Goal: Task Accomplishment & Management: Complete application form

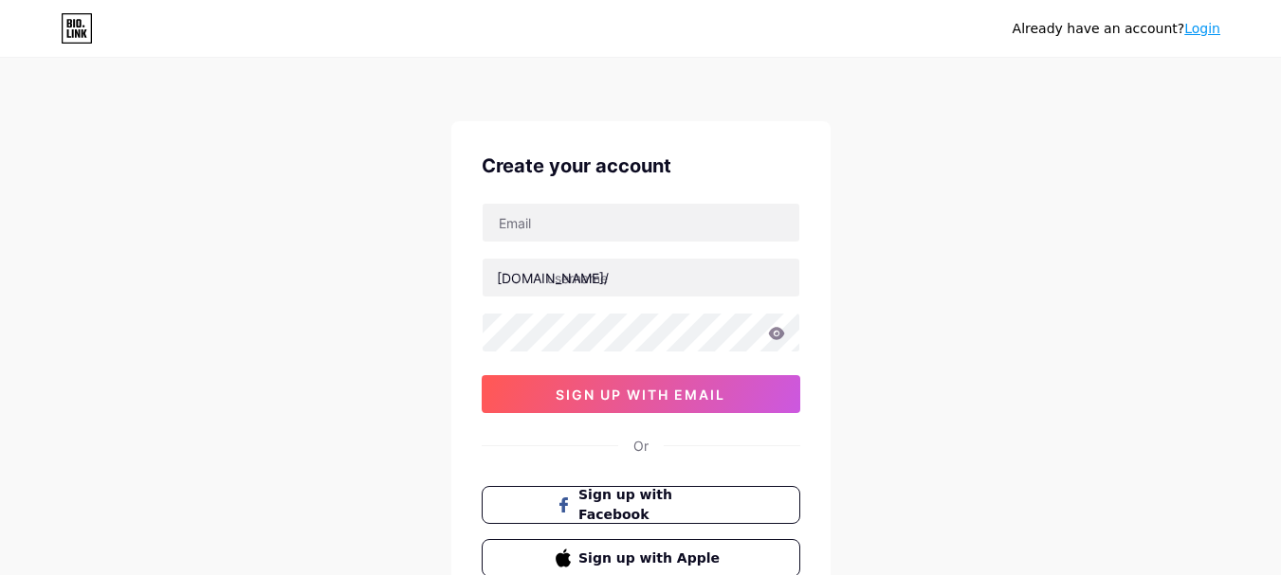
type input "[EMAIL_ADDRESS][DOMAIN_NAME]"
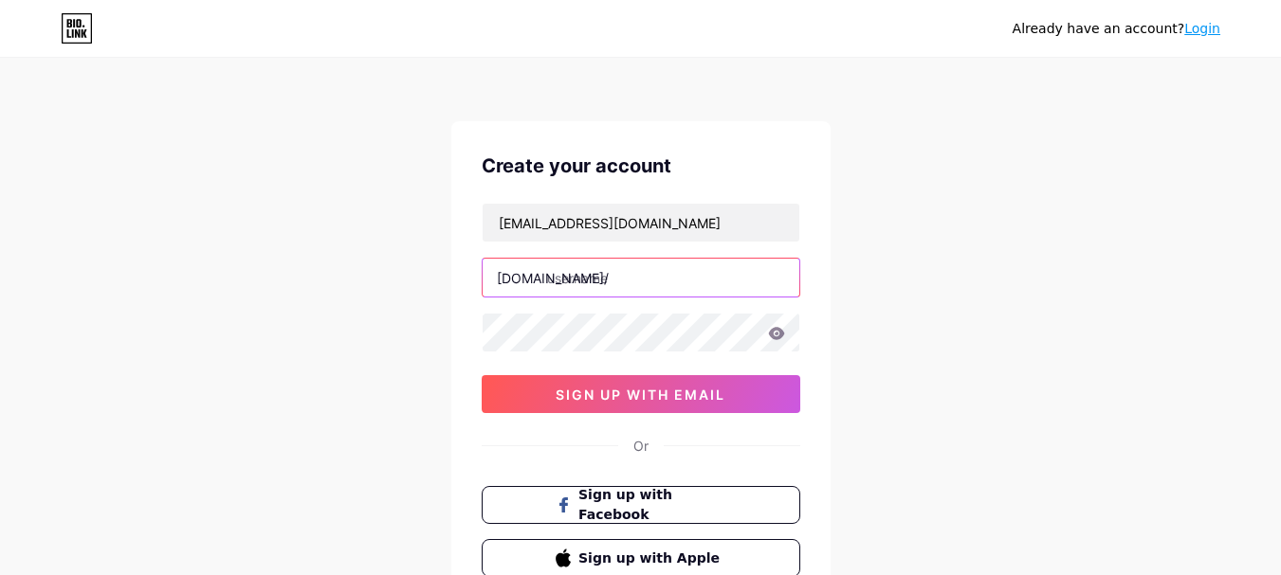
click at [639, 288] on input "text" at bounding box center [641, 278] width 317 height 38
paste input "racerealestate"
type input "racerealestate"
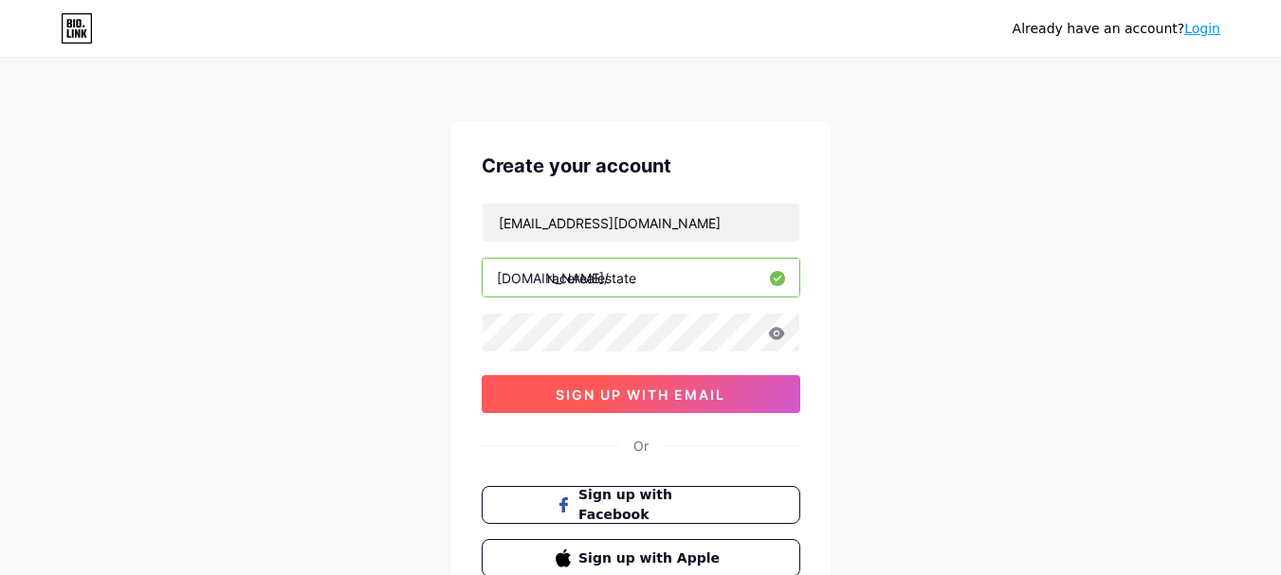
click at [602, 401] on span "sign up with email" at bounding box center [641, 395] width 170 height 16
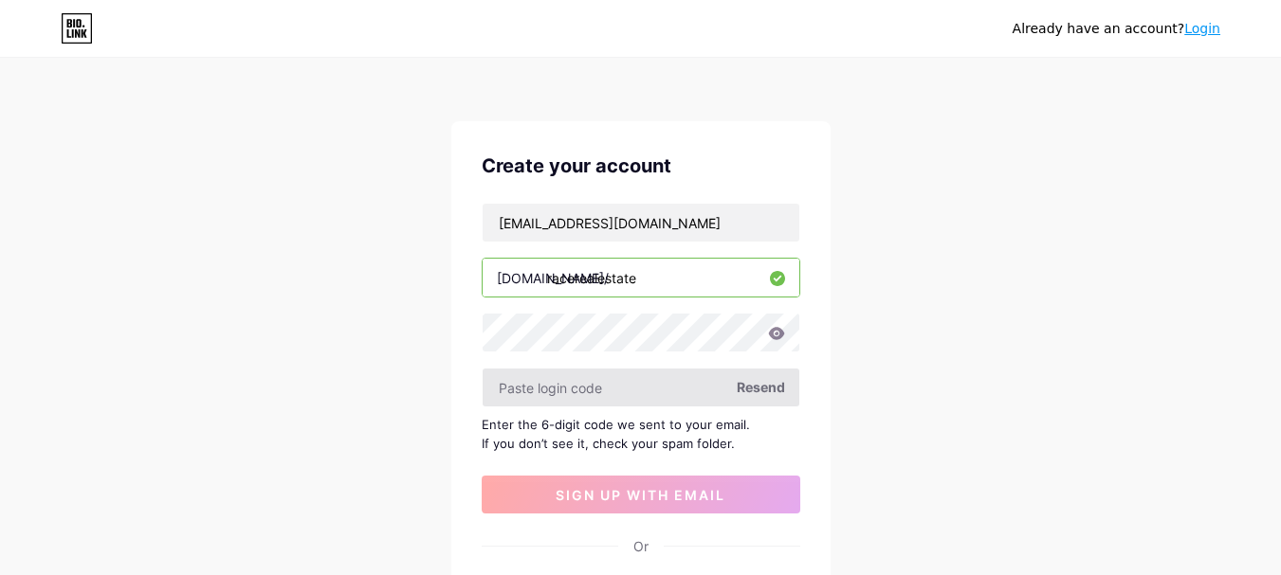
click at [616, 388] on input "text" at bounding box center [641, 388] width 317 height 38
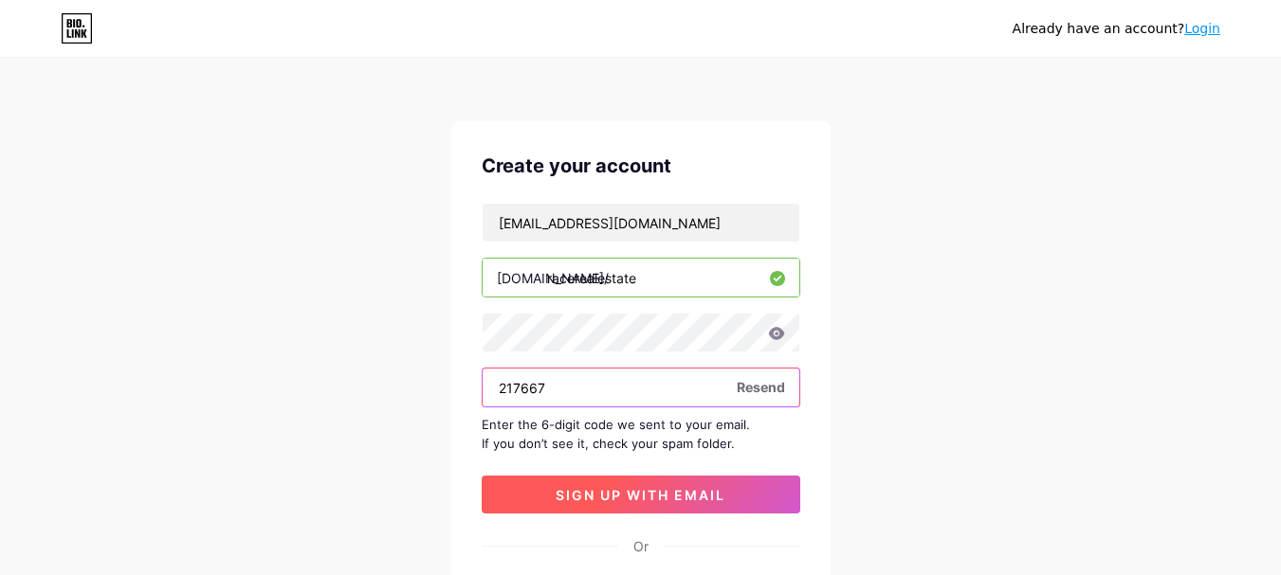
type input "217667"
click at [645, 499] on span "sign up with email" at bounding box center [641, 495] width 170 height 16
click at [0, 0] on span at bounding box center [0, 0] width 0 height 0
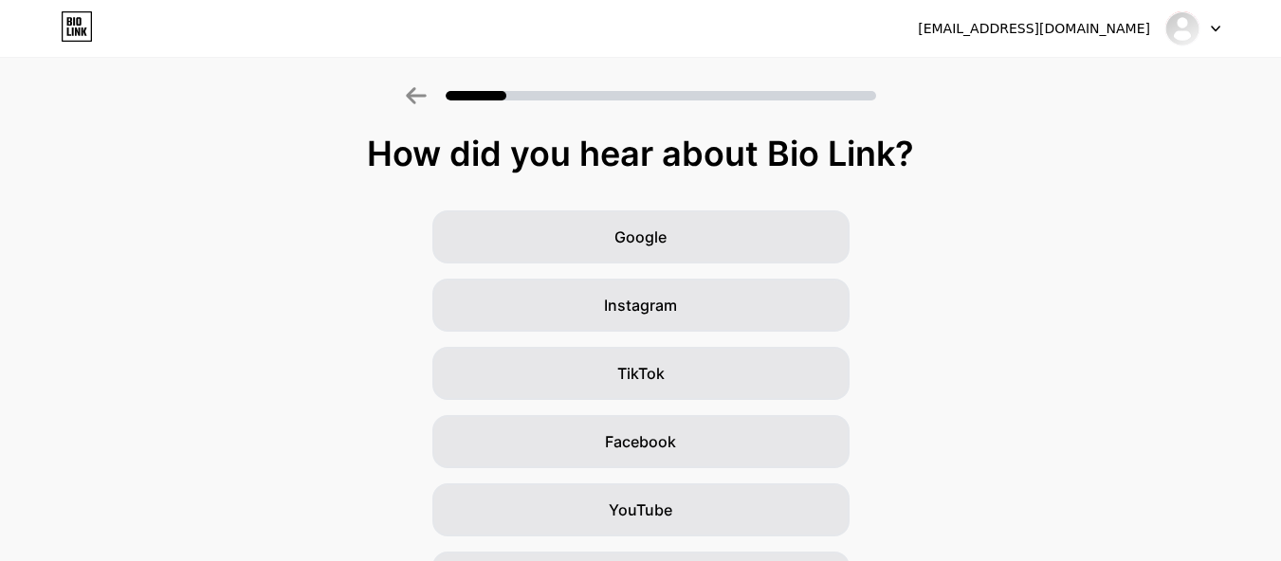
click at [1223, 16] on div "racerealestateseo@gmail.com Logout" at bounding box center [640, 28] width 1281 height 34
click at [1209, 33] on div at bounding box center [1192, 28] width 55 height 34
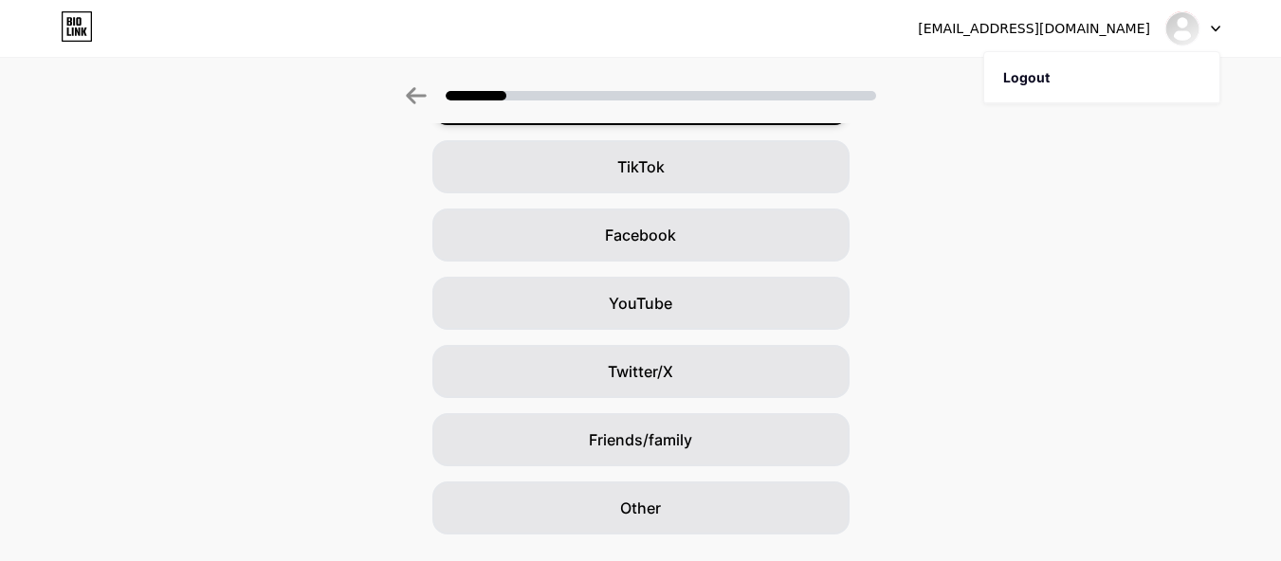
scroll to position [256, 0]
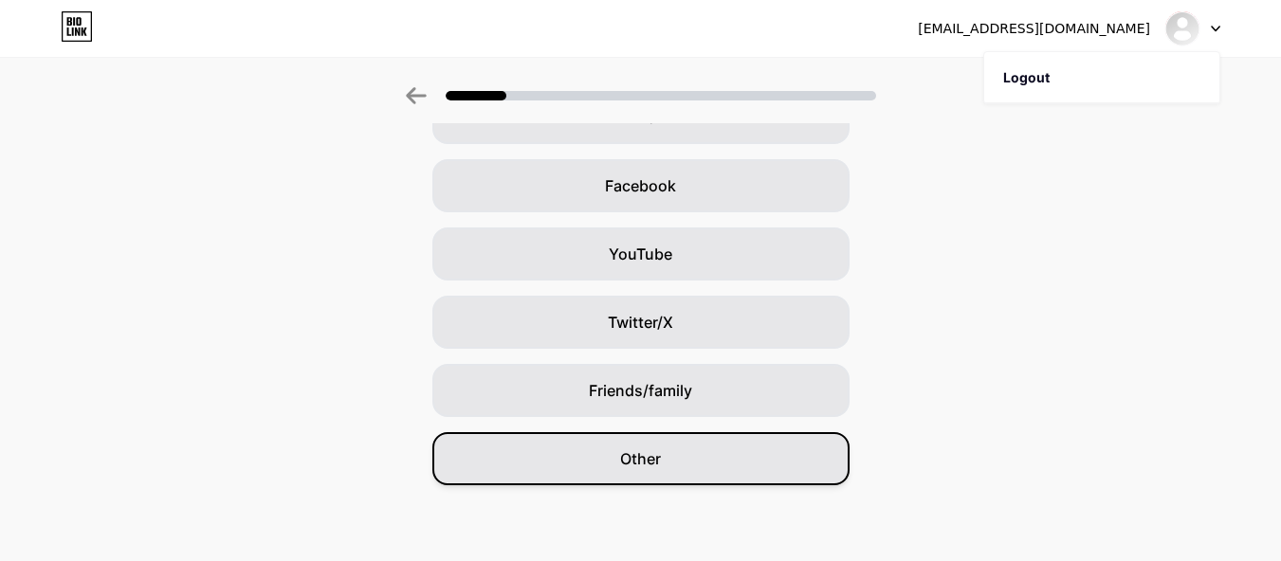
click at [711, 462] on div "Other" at bounding box center [640, 458] width 417 height 53
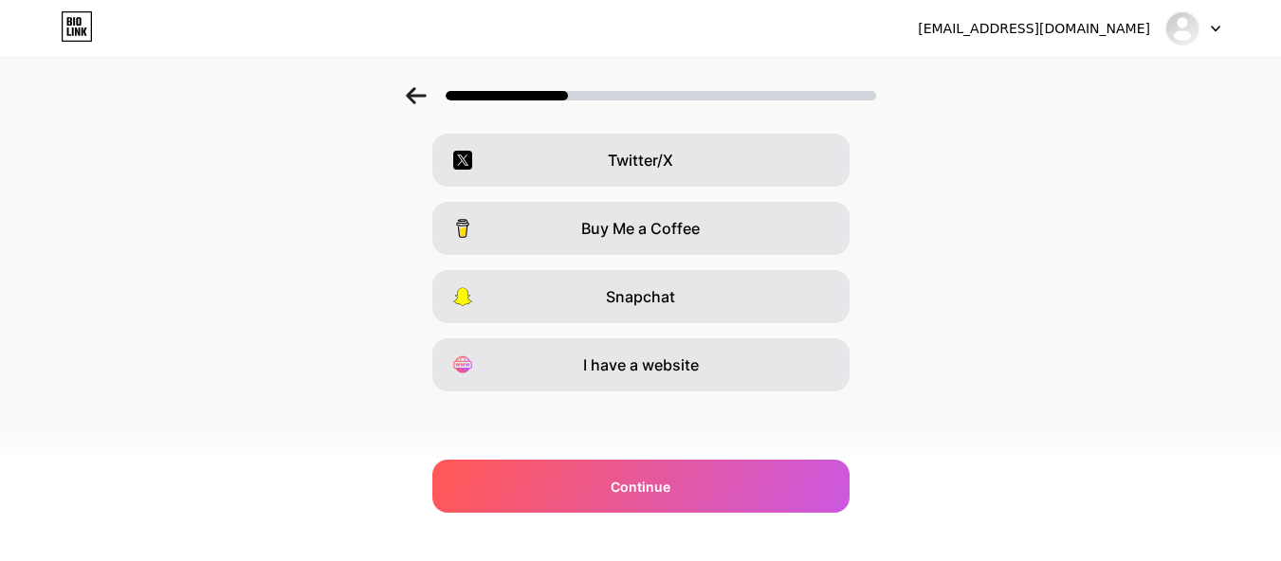
scroll to position [351, 0]
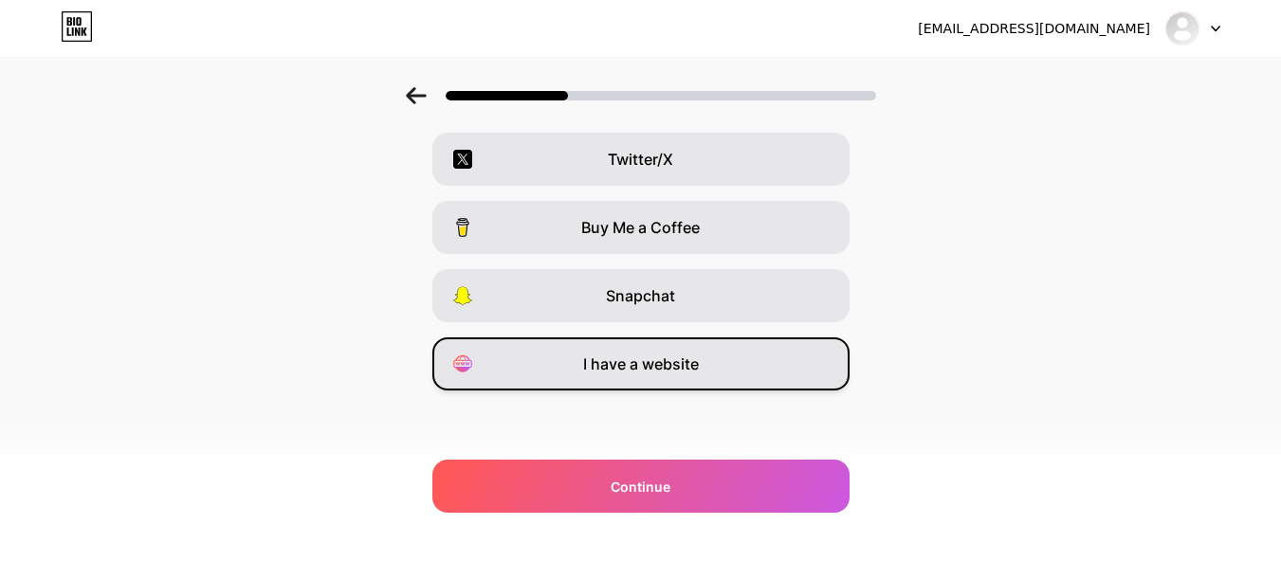
click at [698, 376] on div "I have a website" at bounding box center [640, 364] width 417 height 53
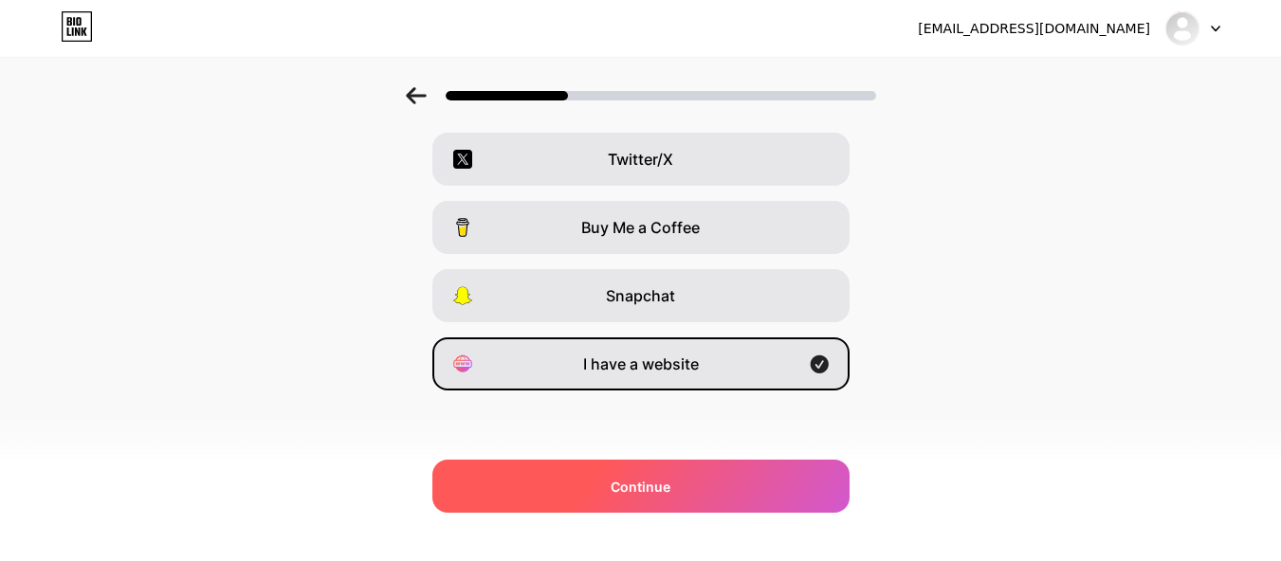
click at [711, 477] on div "Continue" at bounding box center [640, 486] width 417 height 53
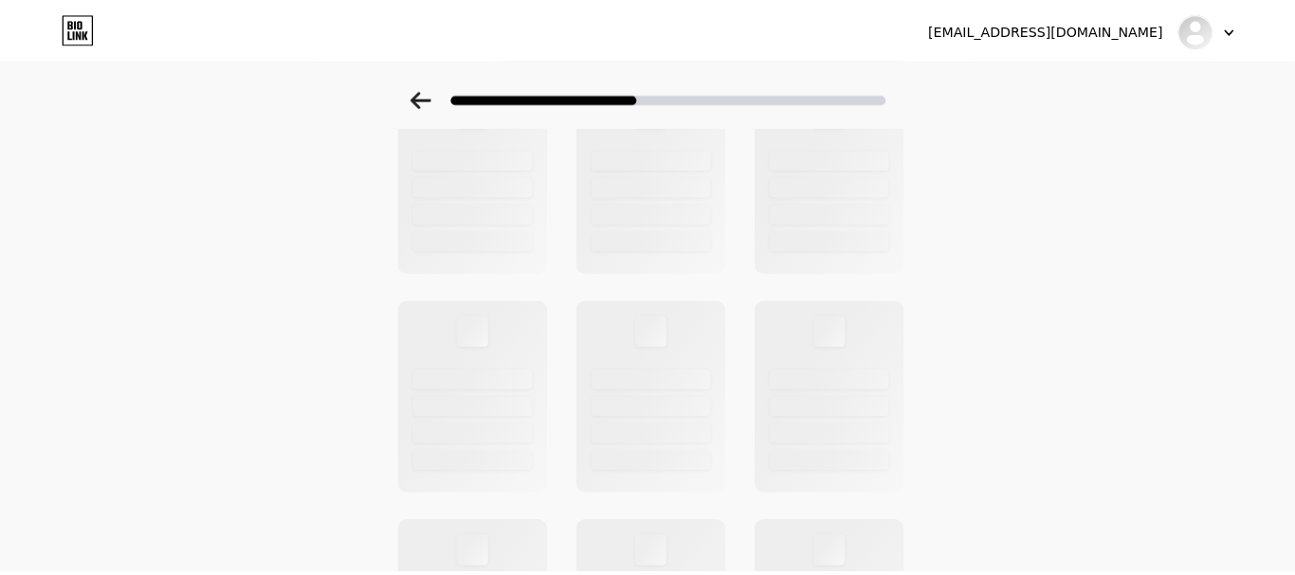
scroll to position [0, 0]
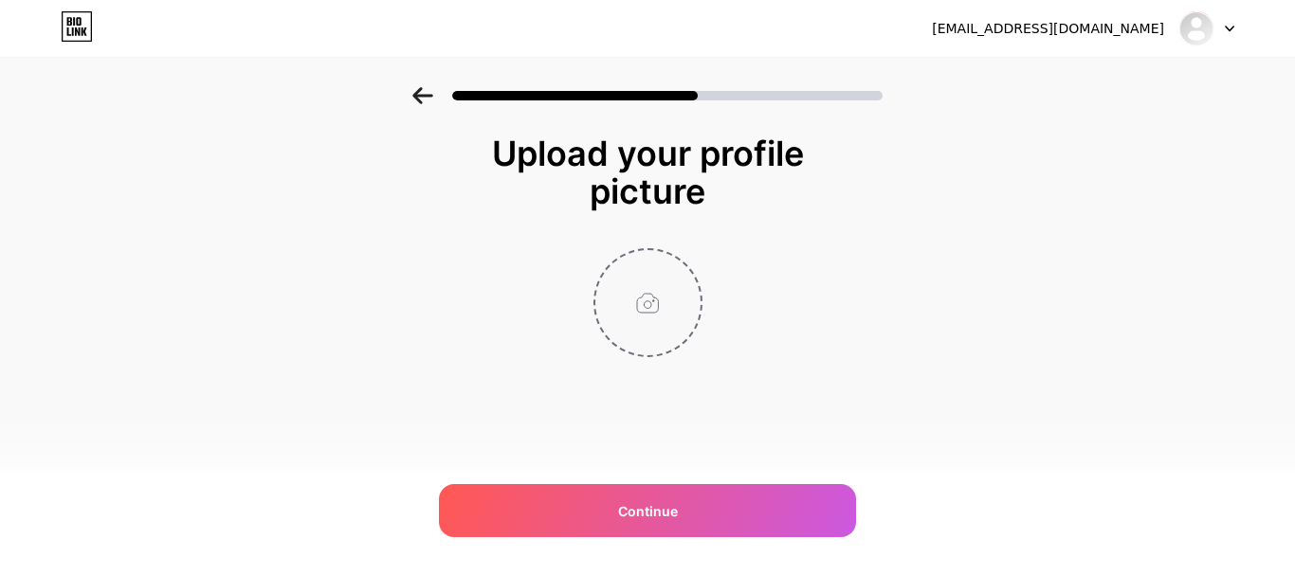
click at [657, 350] on input "file" at bounding box center [647, 302] width 105 height 105
type input "C:\fakepath\realeasate.jpg"
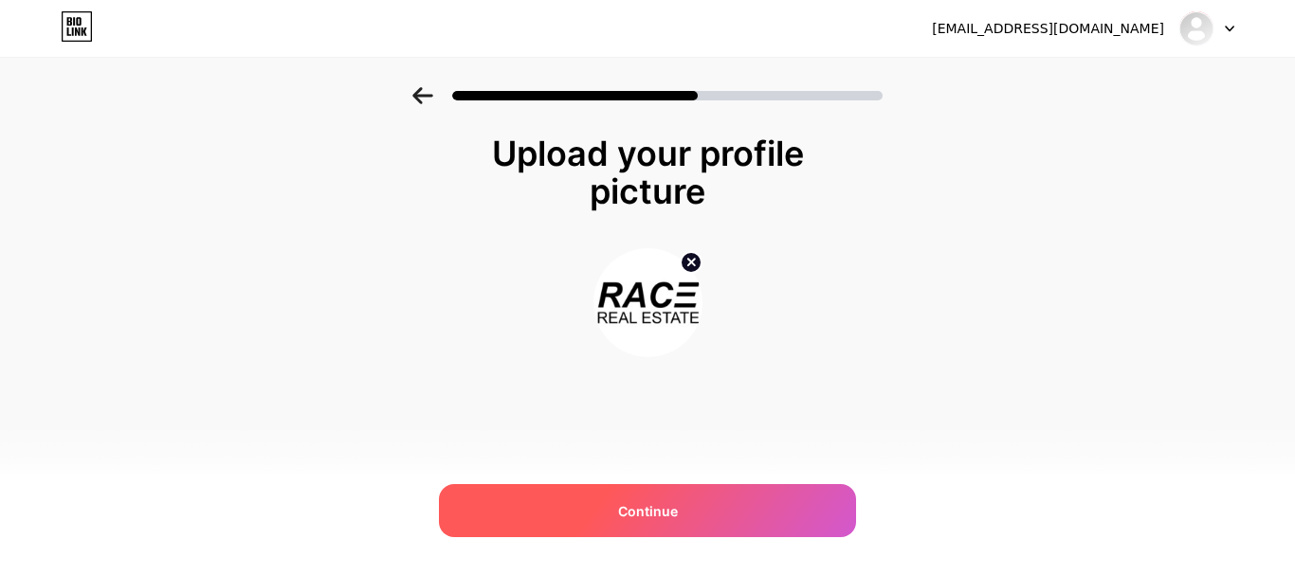
click at [700, 515] on div "Continue" at bounding box center [647, 510] width 417 height 53
click at [696, 502] on div "Continue" at bounding box center [647, 510] width 417 height 53
click at [702, 502] on div "Continue" at bounding box center [647, 510] width 417 height 53
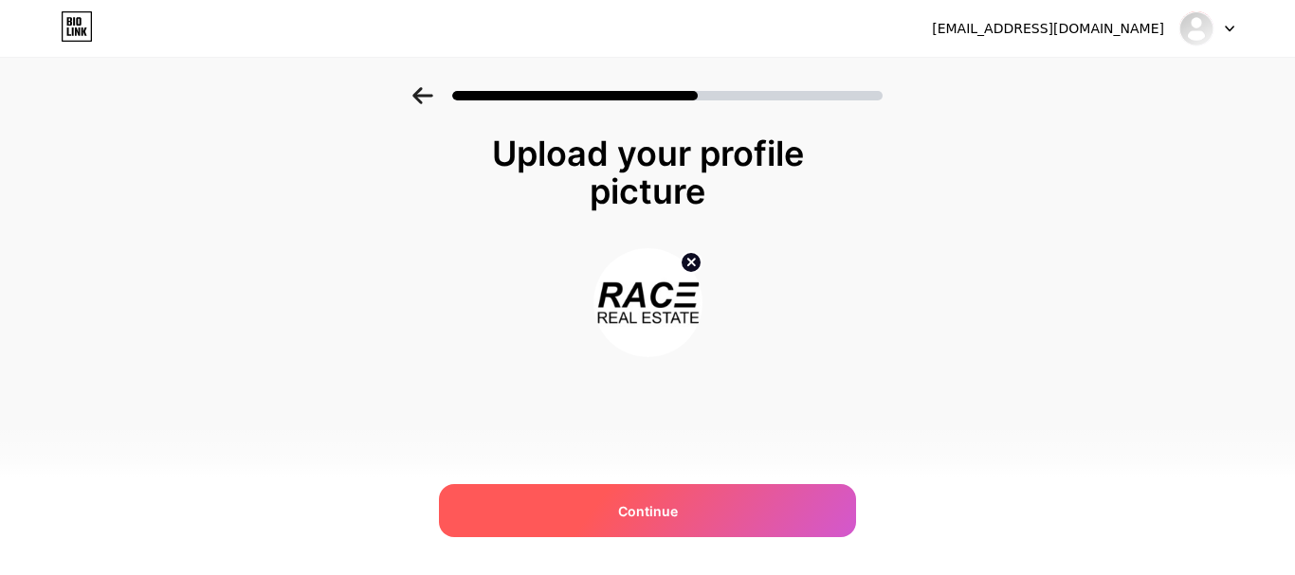
click at [670, 500] on div "Continue" at bounding box center [647, 510] width 417 height 53
click at [664, 492] on div "Continue" at bounding box center [647, 510] width 417 height 53
click at [659, 496] on div "Continue" at bounding box center [647, 510] width 417 height 53
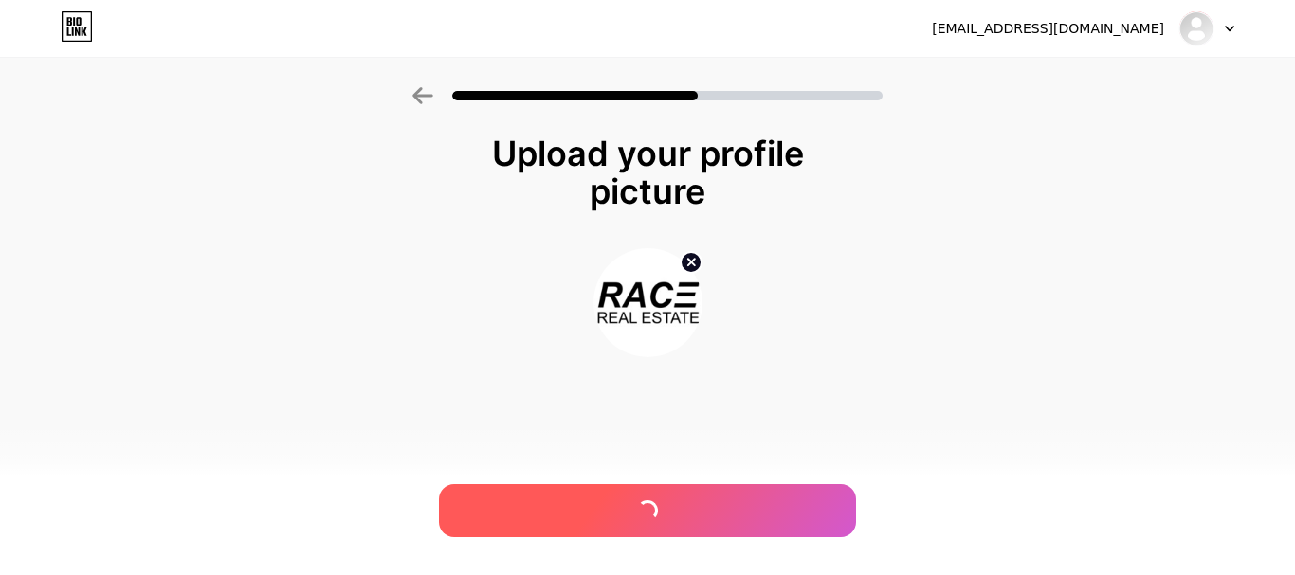
click at [659, 496] on div at bounding box center [647, 510] width 417 height 53
click at [692, 489] on div "Continue" at bounding box center [647, 510] width 417 height 53
click at [692, 489] on div at bounding box center [647, 510] width 417 height 53
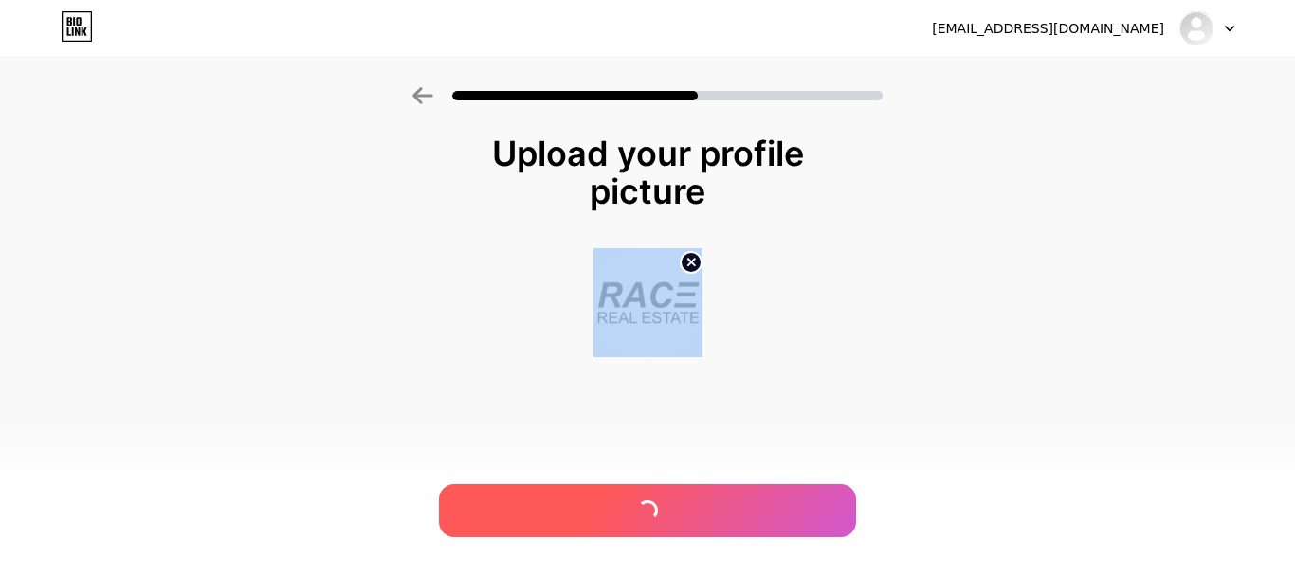
click at [692, 489] on div at bounding box center [647, 510] width 417 height 53
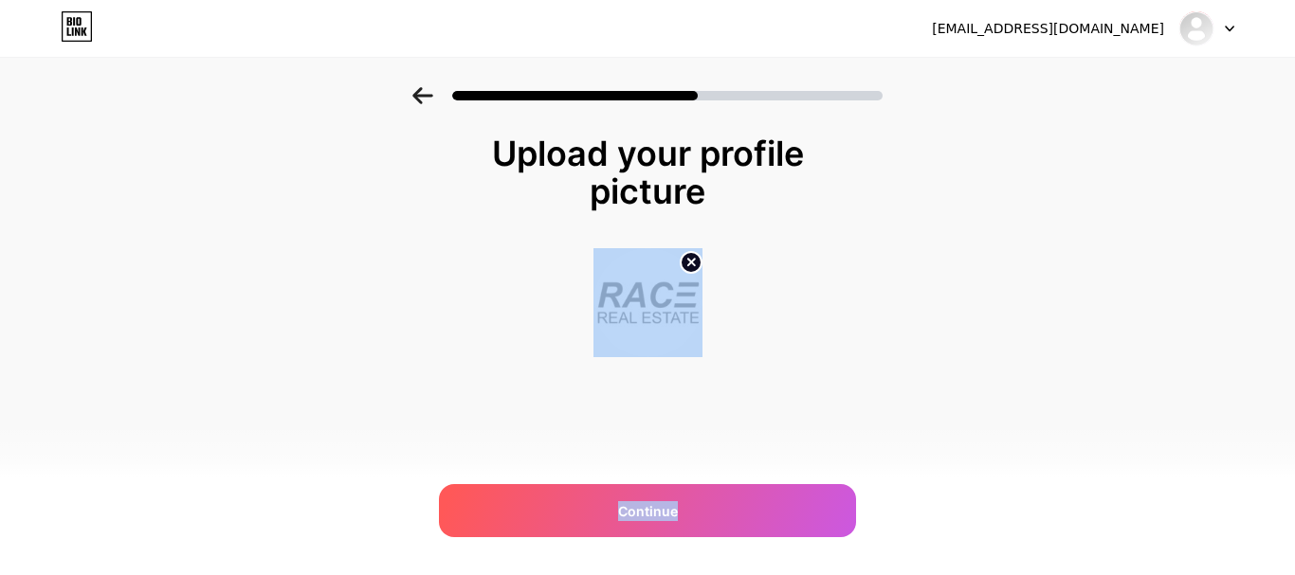
click at [1228, 28] on icon at bounding box center [1230, 29] width 8 height 5
click at [1193, 26] on img at bounding box center [1196, 28] width 30 height 30
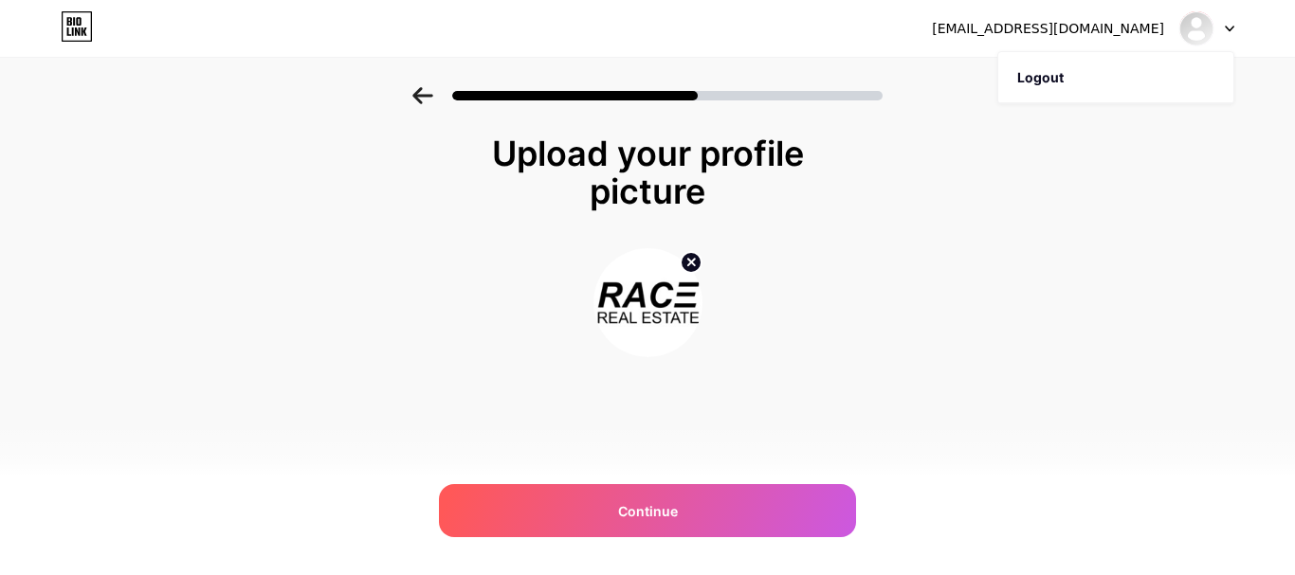
click at [1230, 184] on div "Upload your profile picture Continue" at bounding box center [647, 269] width 1295 height 365
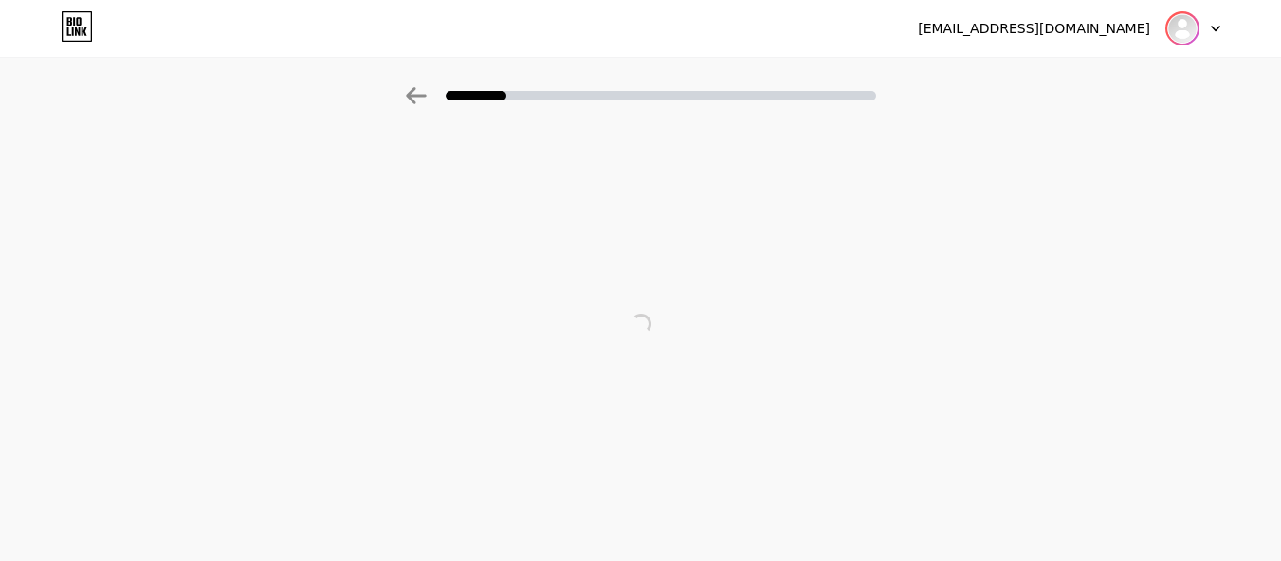
click at [1186, 27] on img at bounding box center [1182, 28] width 30 height 30
click at [1187, 18] on img at bounding box center [1182, 28] width 30 height 30
click at [1211, 19] on div at bounding box center [1192, 28] width 55 height 34
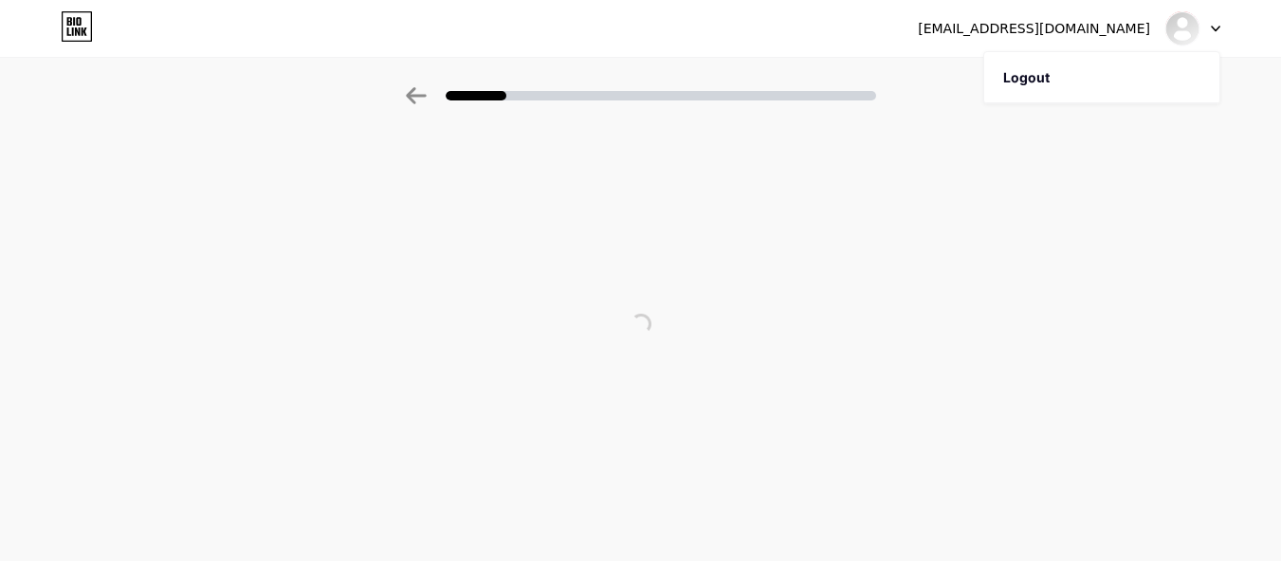
click at [776, 119] on div at bounding box center [640, 90] width 1281 height 66
click at [411, 91] on div at bounding box center [640, 90] width 1281 height 66
click at [418, 97] on icon at bounding box center [416, 95] width 20 height 17
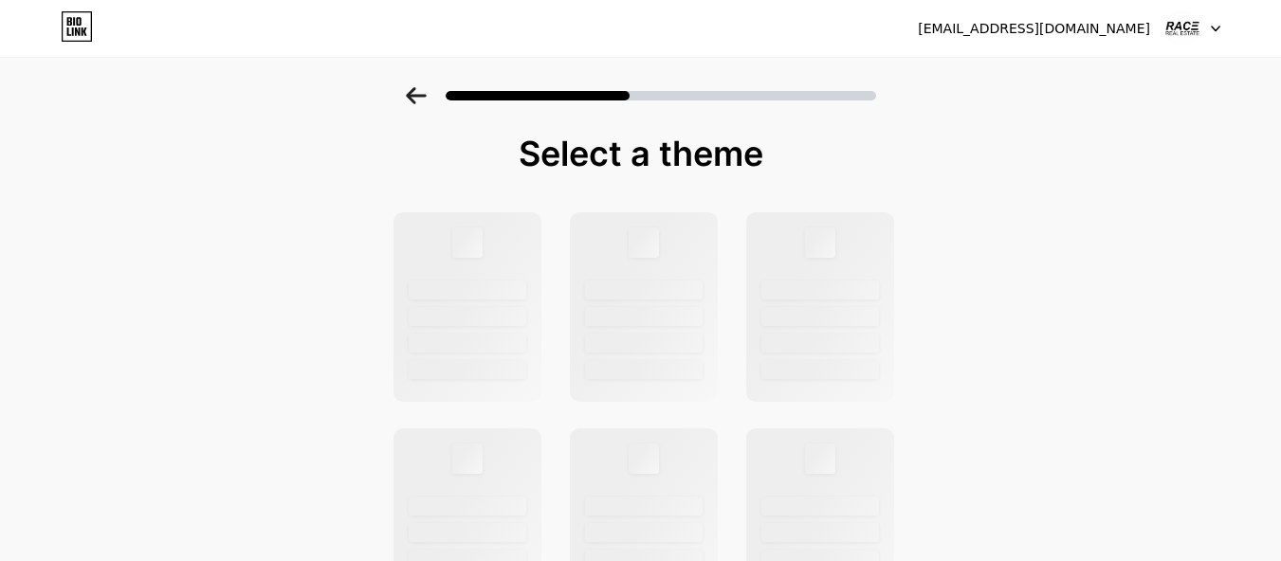
click at [1205, 30] on div at bounding box center [1192, 28] width 55 height 34
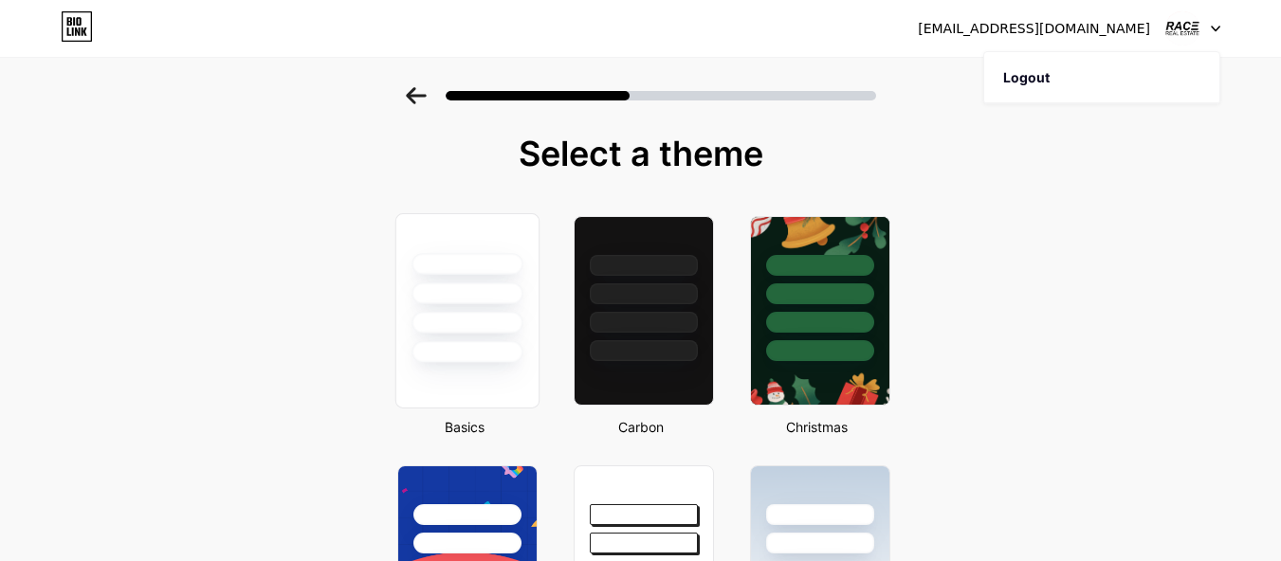
click at [492, 334] on div at bounding box center [466, 288] width 142 height 149
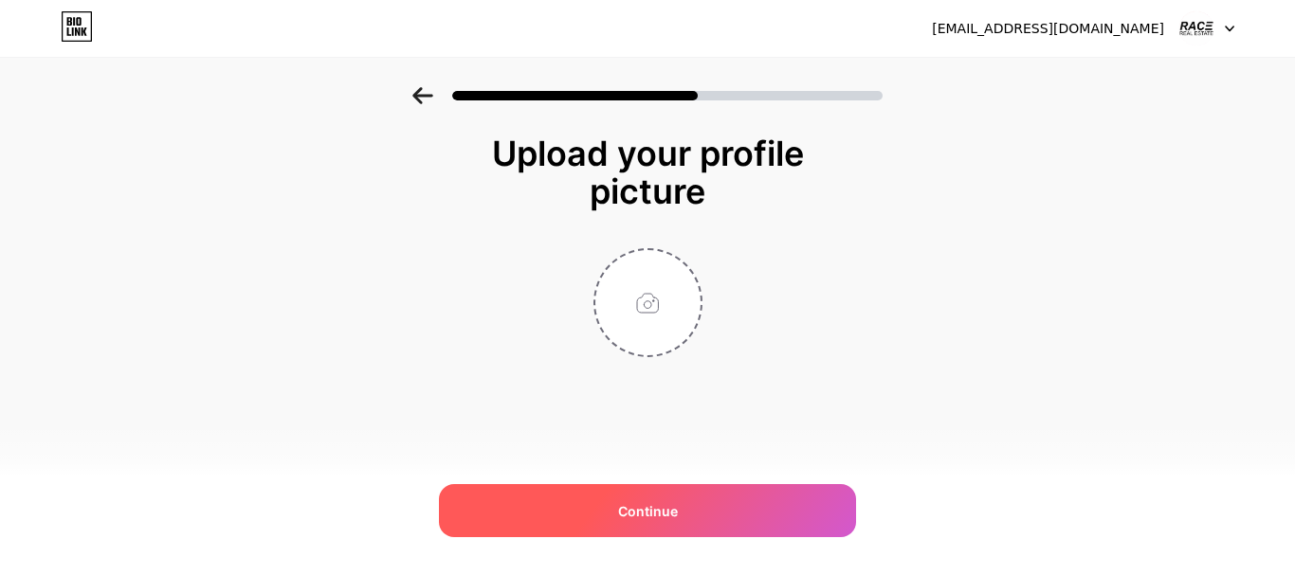
click at [740, 504] on div "Continue" at bounding box center [647, 510] width 417 height 53
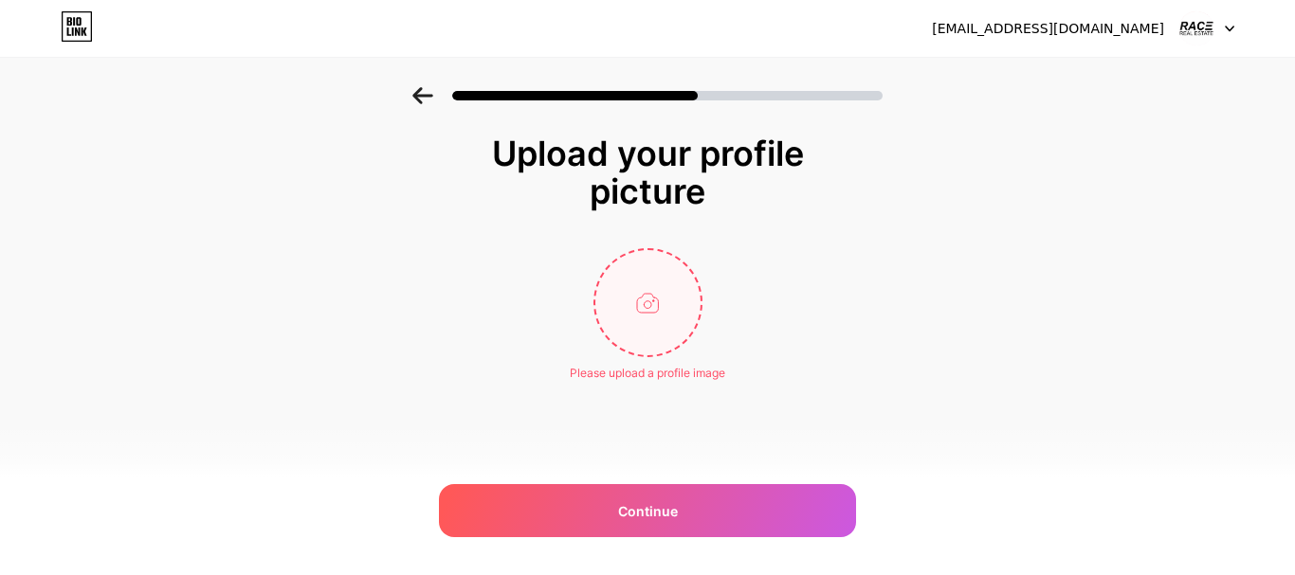
click at [639, 309] on input "file" at bounding box center [647, 302] width 105 height 105
type input "C:\fakepath\realeasate.jpg"
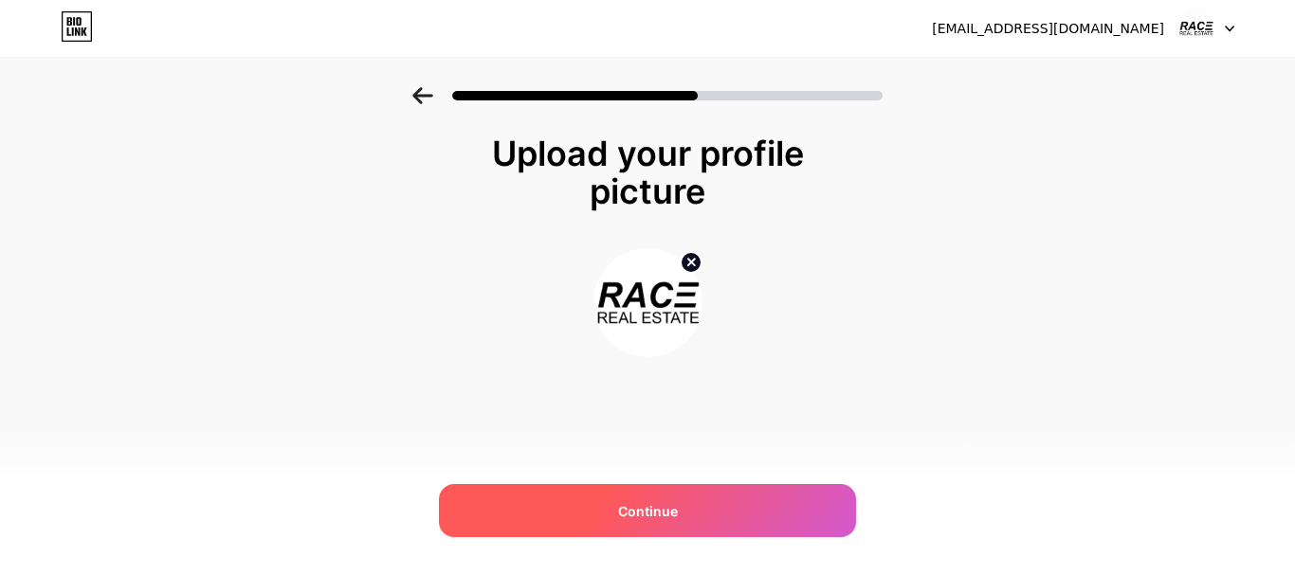
click at [677, 496] on div "Continue" at bounding box center [647, 510] width 417 height 53
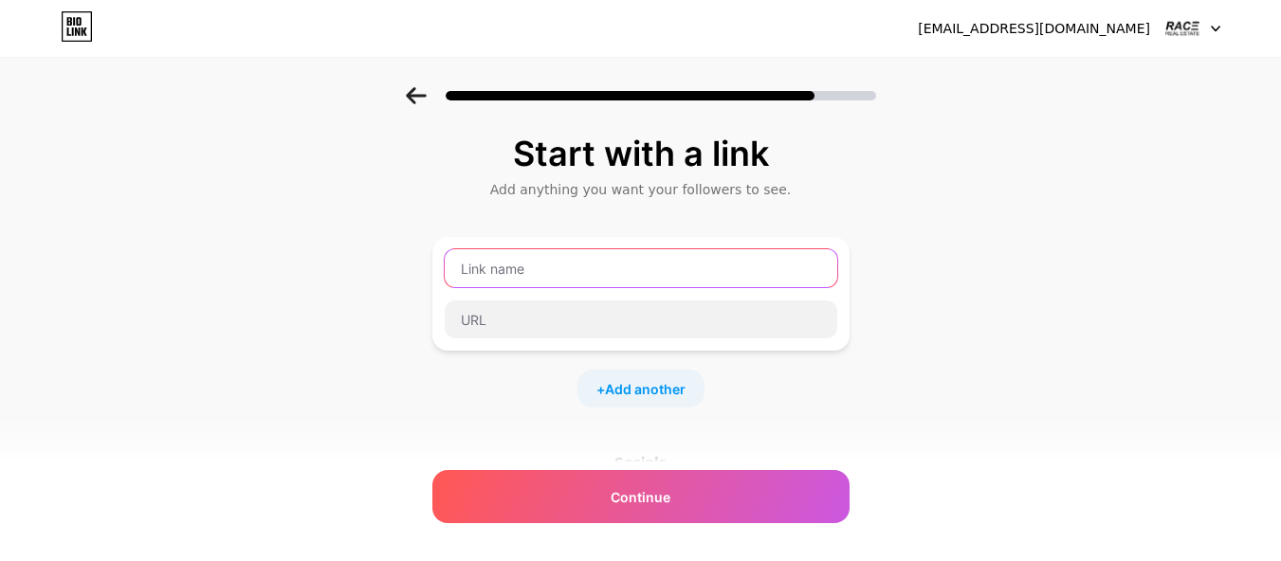
click at [659, 263] on input "text" at bounding box center [641, 268] width 393 height 38
paste input "[URL][DOMAIN_NAME]"
type input "[URL][DOMAIN_NAME]"
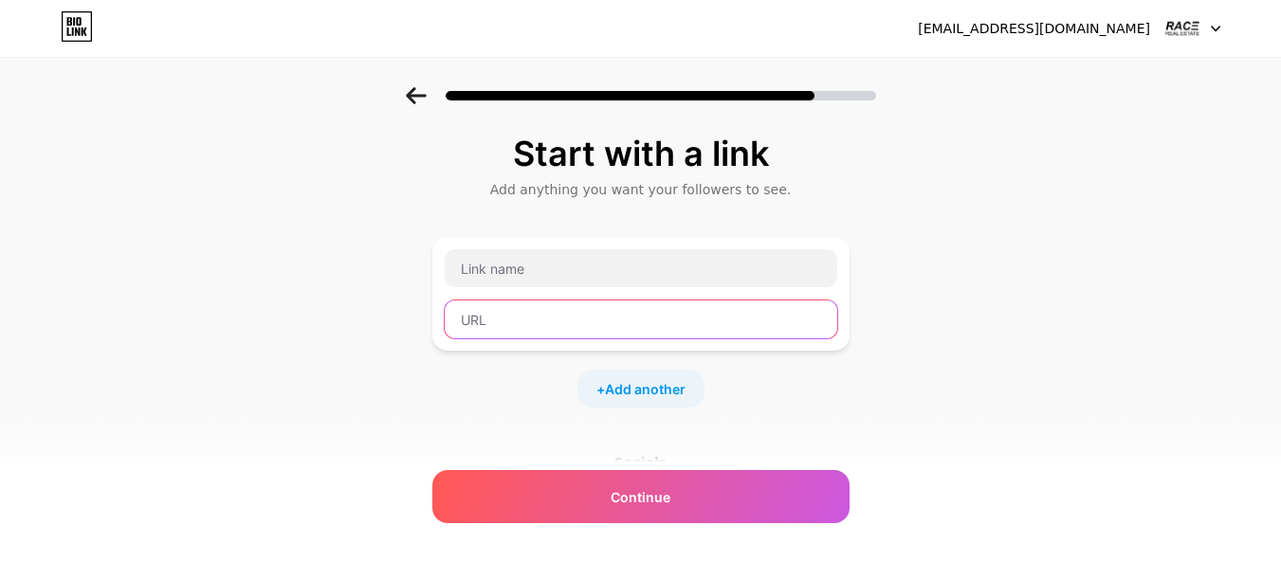
paste input "[URL][DOMAIN_NAME]"
type input "[URL][DOMAIN_NAME]"
click at [490, 246] on div "[URL][DOMAIN_NAME]" at bounding box center [640, 294] width 417 height 114
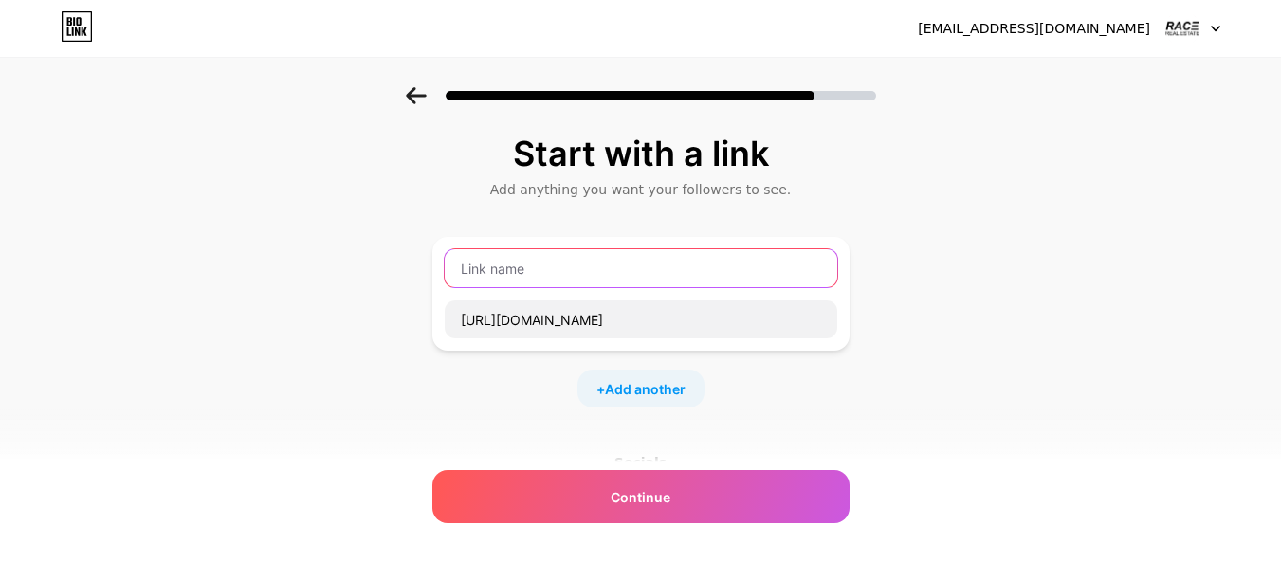
click at [512, 266] on input "text" at bounding box center [641, 268] width 393 height 38
paste input "Race Real Estate – Property Management Experts in [GEOGRAPHIC_DATA], [GEOGRAPHI…"
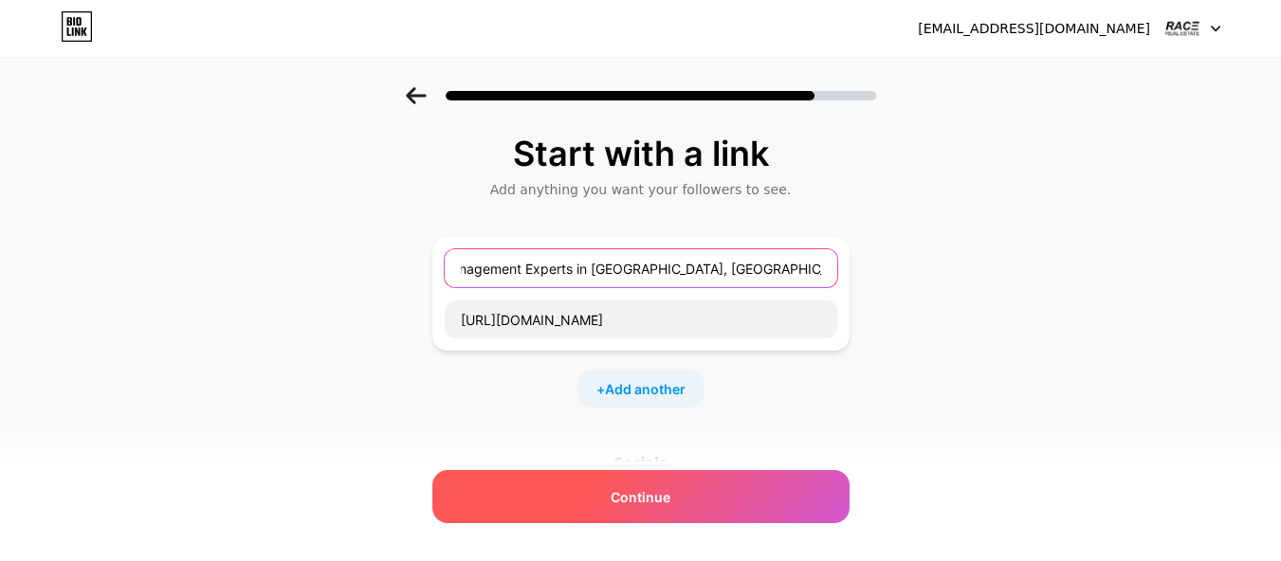
type input "Race Real Estate – Property Management Experts in [GEOGRAPHIC_DATA], [GEOGRAPHI…"
click at [609, 504] on div "Continue" at bounding box center [640, 496] width 417 height 53
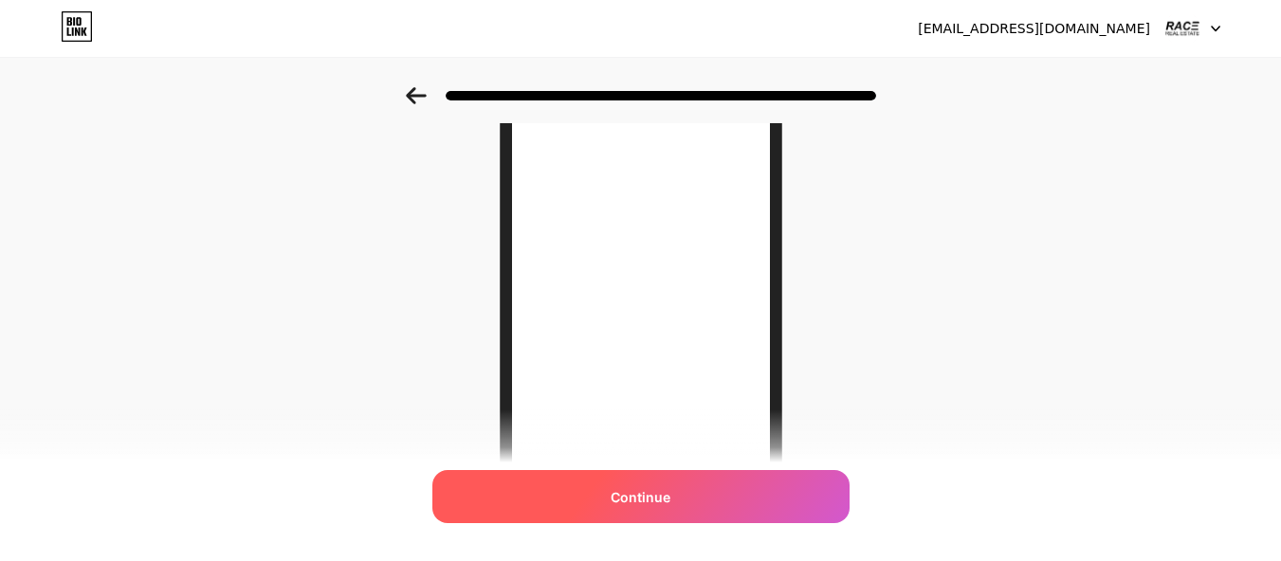
scroll to position [95, 0]
click at [611, 512] on div "Continue" at bounding box center [640, 496] width 417 height 53
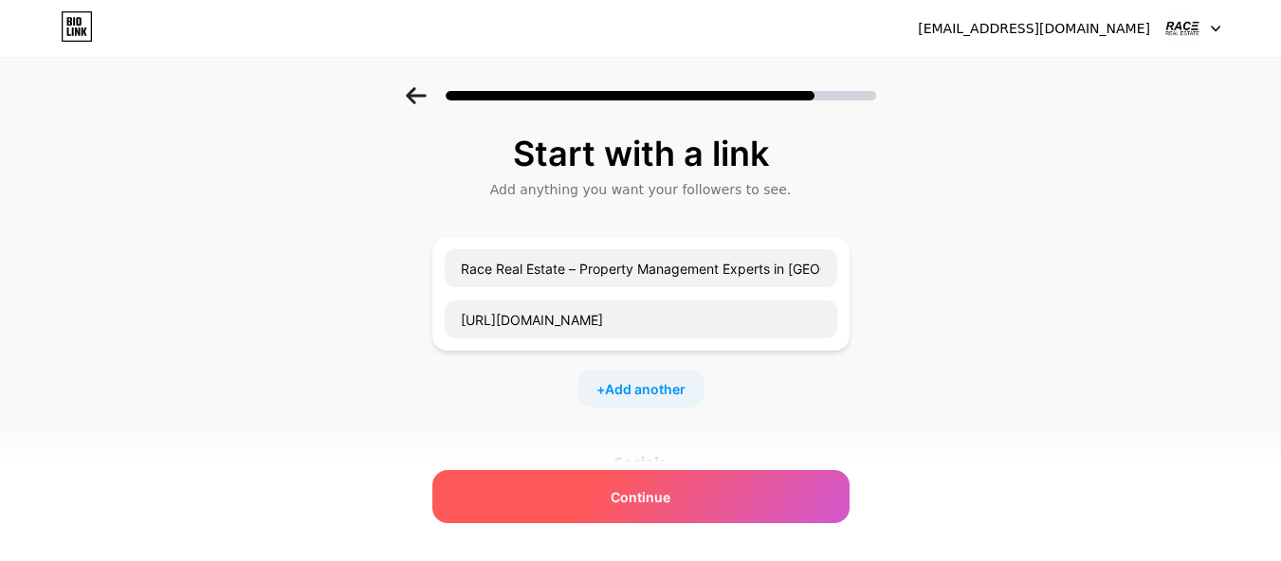
click at [643, 490] on span "Continue" at bounding box center [641, 497] width 60 height 20
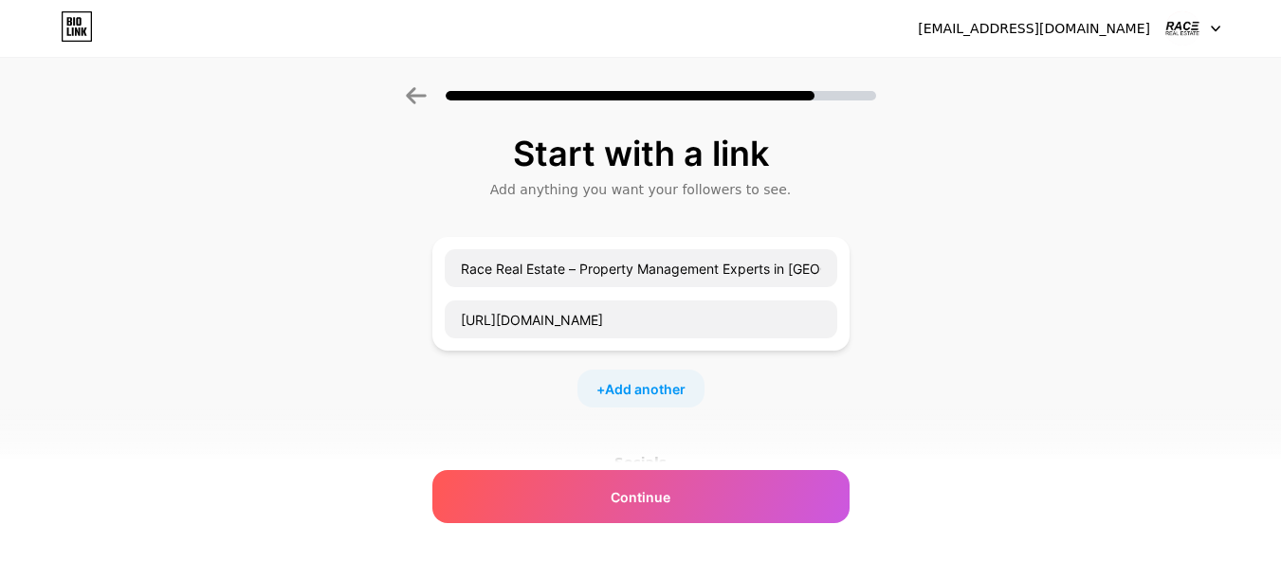
click at [661, 399] on div "+ Add another" at bounding box center [640, 389] width 127 height 38
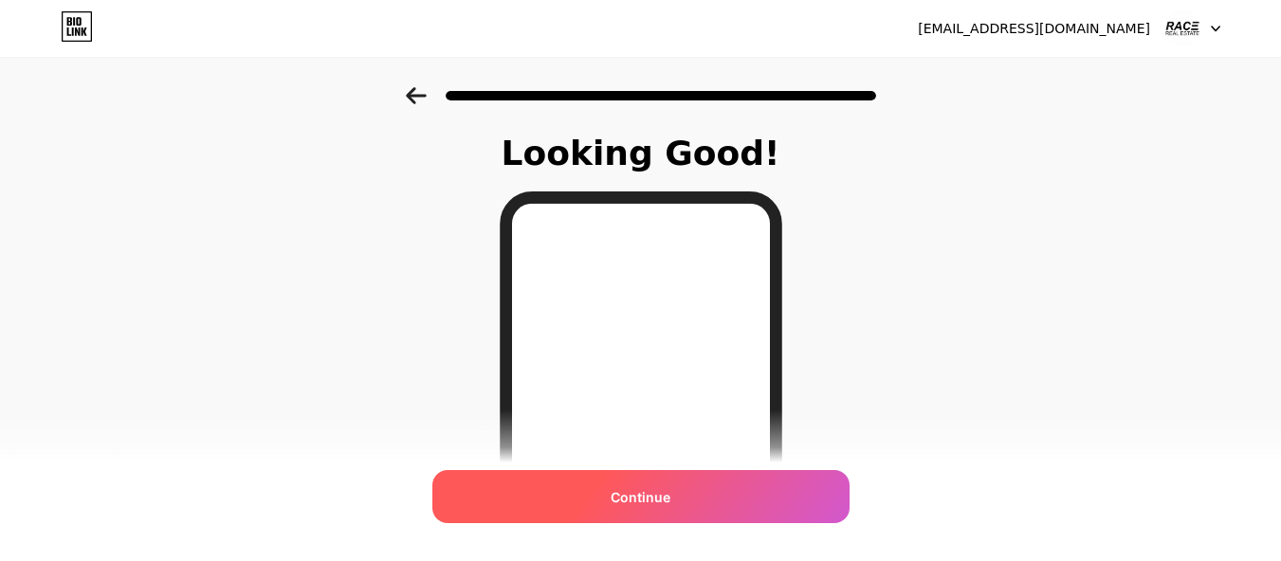
click at [667, 503] on span "Continue" at bounding box center [641, 497] width 60 height 20
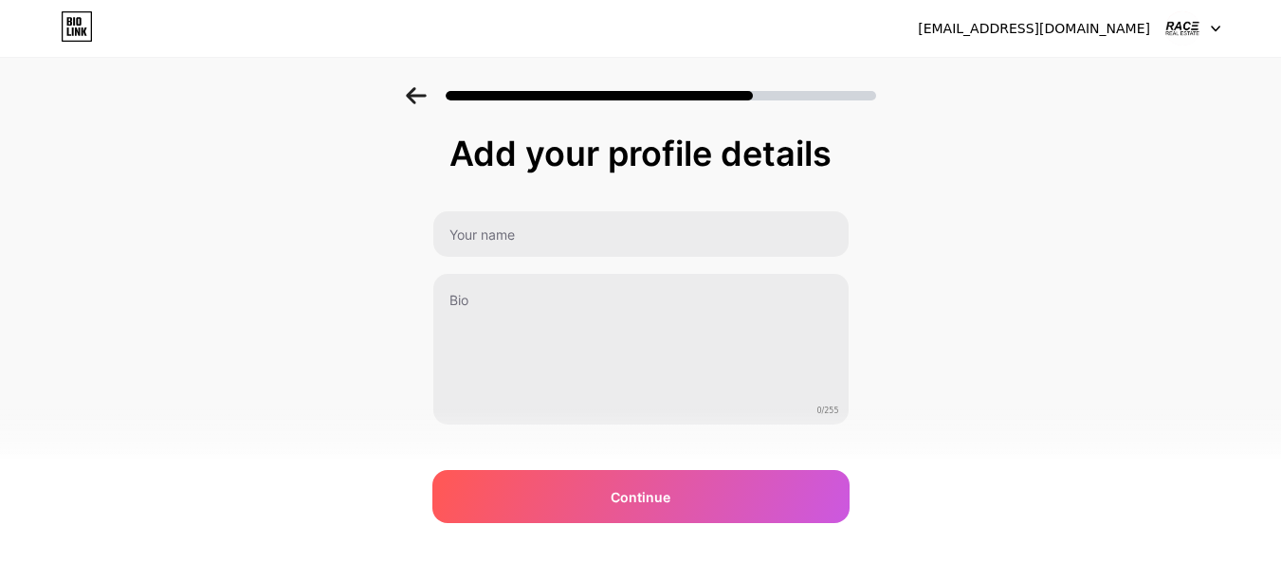
click at [1203, 20] on div at bounding box center [1192, 28] width 55 height 34
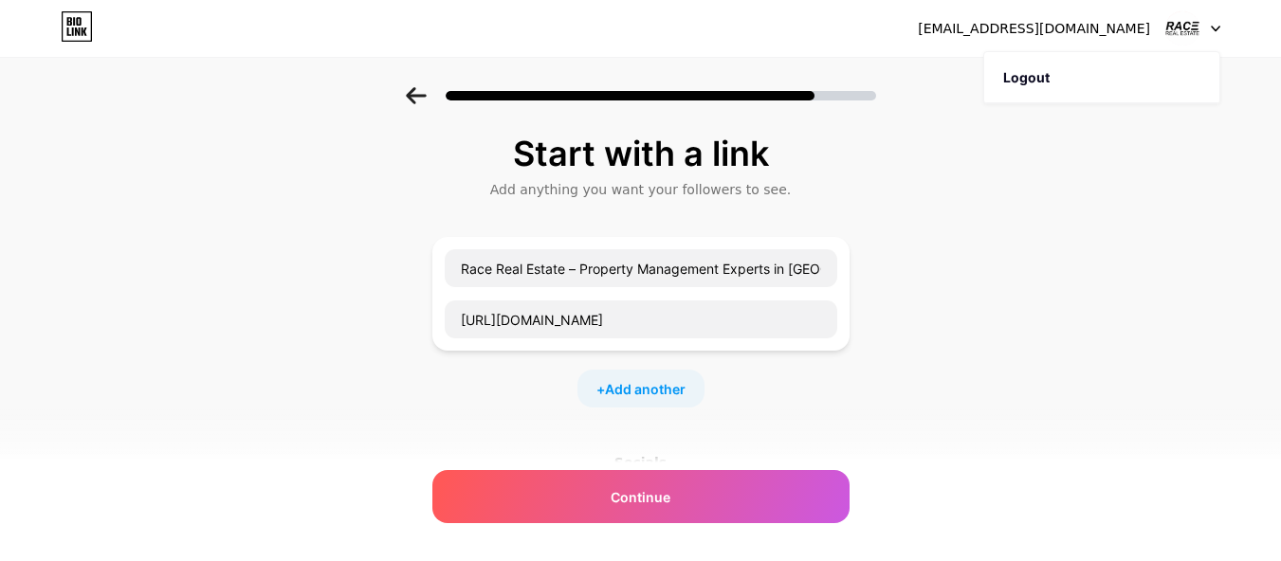
click at [1088, 38] on div "[EMAIL_ADDRESS][DOMAIN_NAME]" at bounding box center [1034, 29] width 232 height 20
click at [1087, 27] on div "[EMAIL_ADDRESS][DOMAIN_NAME]" at bounding box center [1034, 29] width 232 height 20
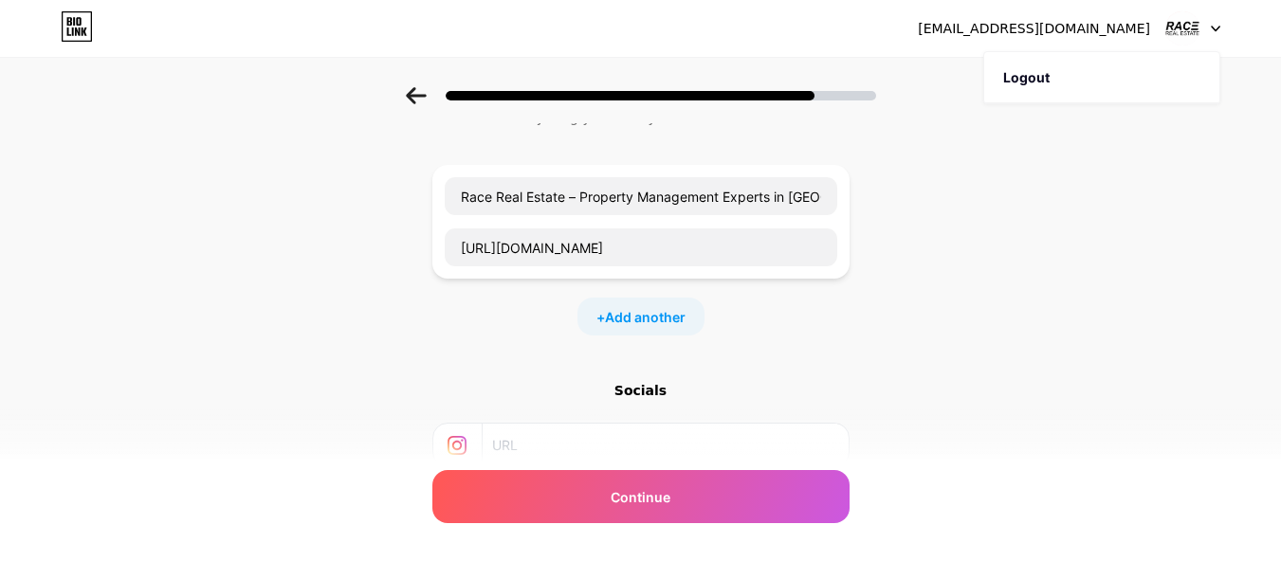
scroll to position [268, 0]
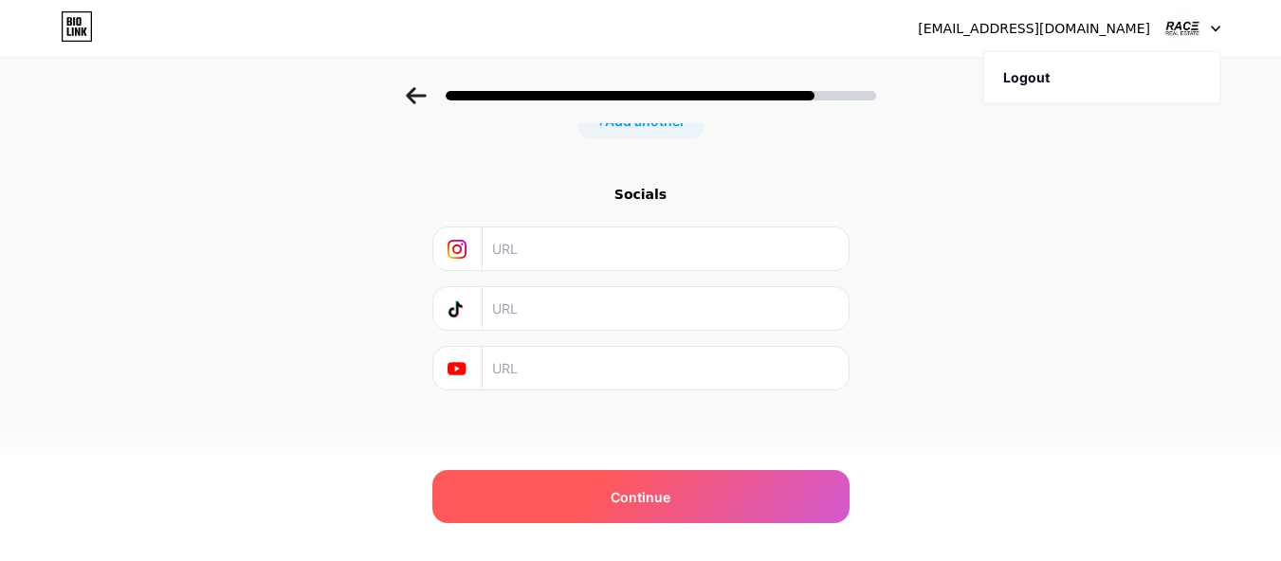
click at [581, 492] on div "Continue" at bounding box center [640, 496] width 417 height 53
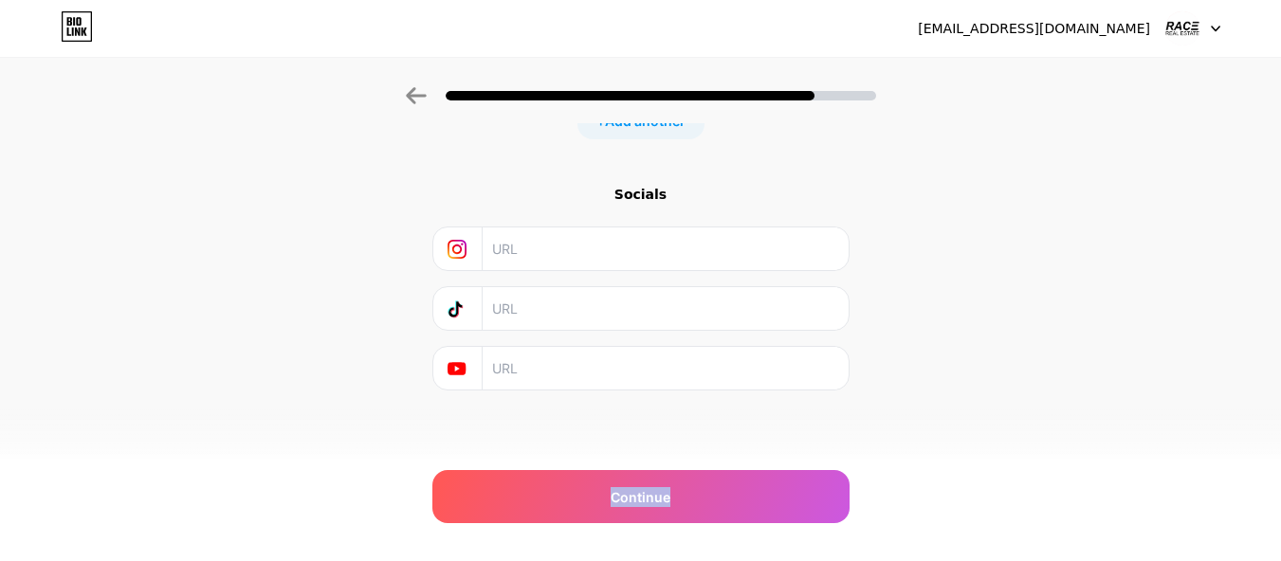
click at [80, 20] on icon at bounding box center [78, 21] width 5 height 9
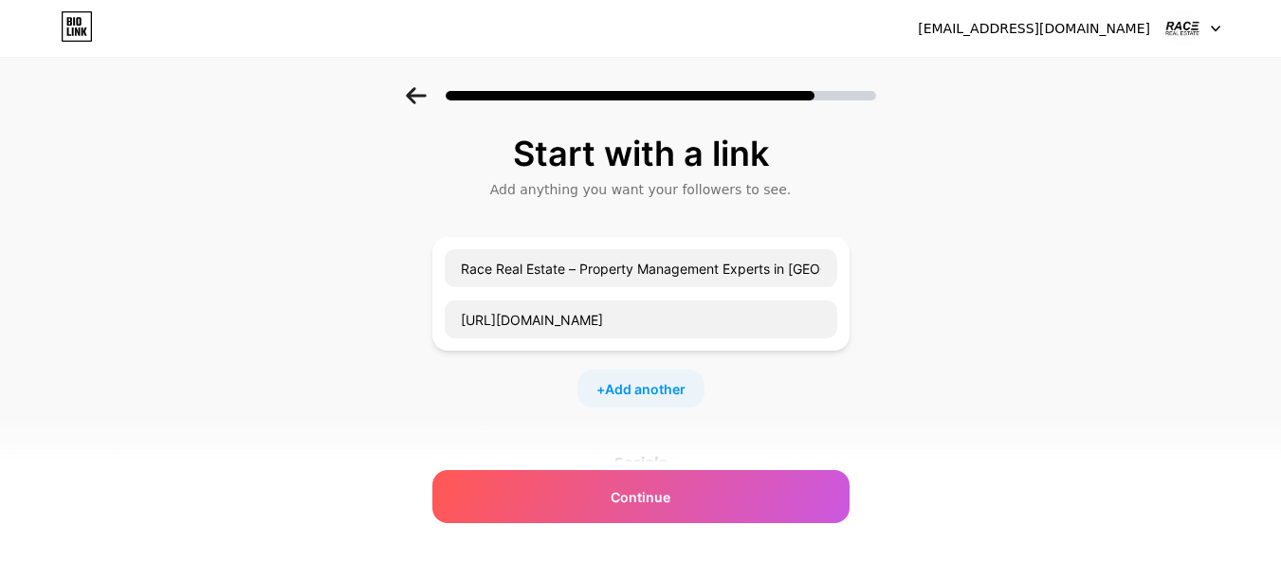
click at [1214, 31] on icon at bounding box center [1215, 29] width 9 height 7
click at [76, 23] on icon at bounding box center [77, 26] width 32 height 30
click at [76, 23] on html "[EMAIL_ADDRESS][DOMAIN_NAME] Logout Link Copied Start with a link Add anything …" at bounding box center [640, 415] width 1281 height 830
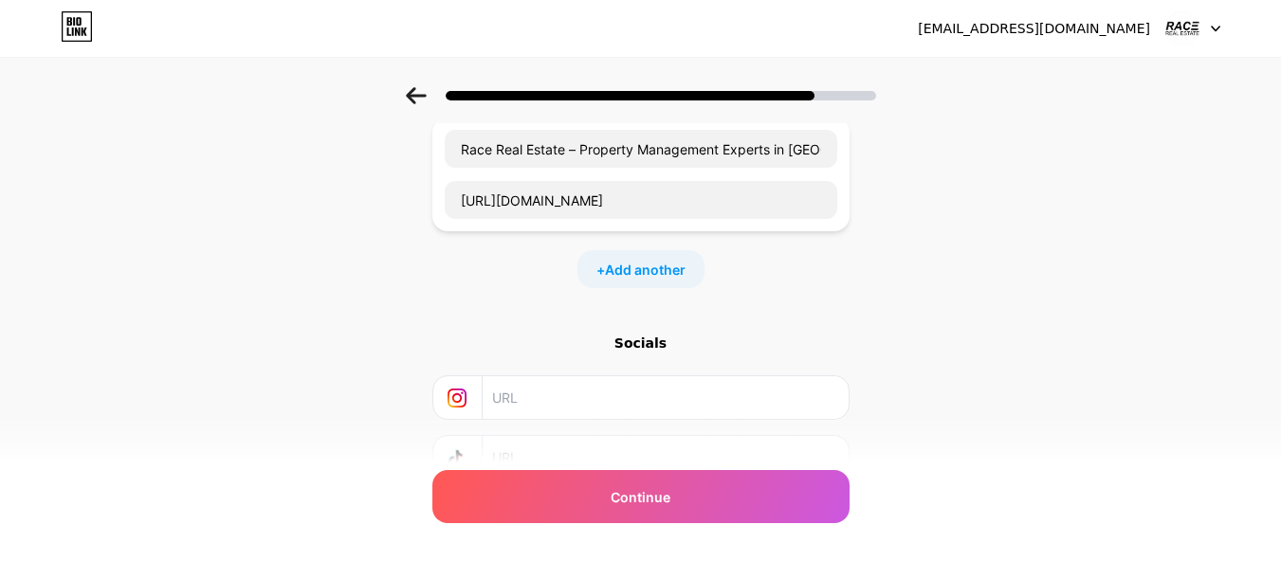
scroll to position [79, 0]
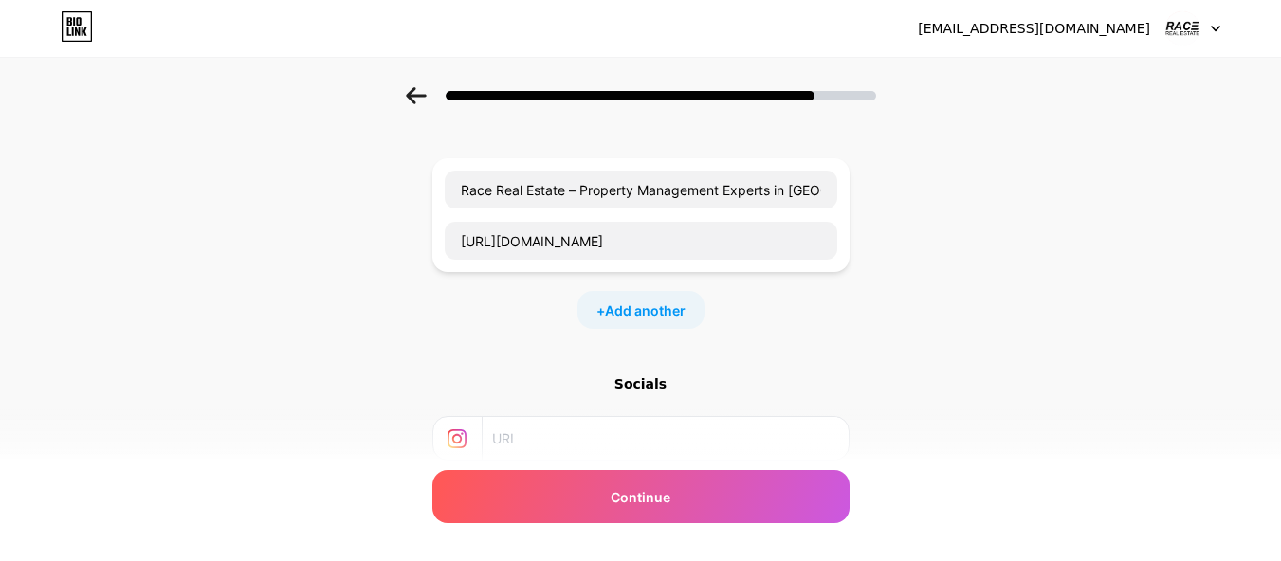
click at [68, 26] on icon at bounding box center [69, 21] width 5 height 9
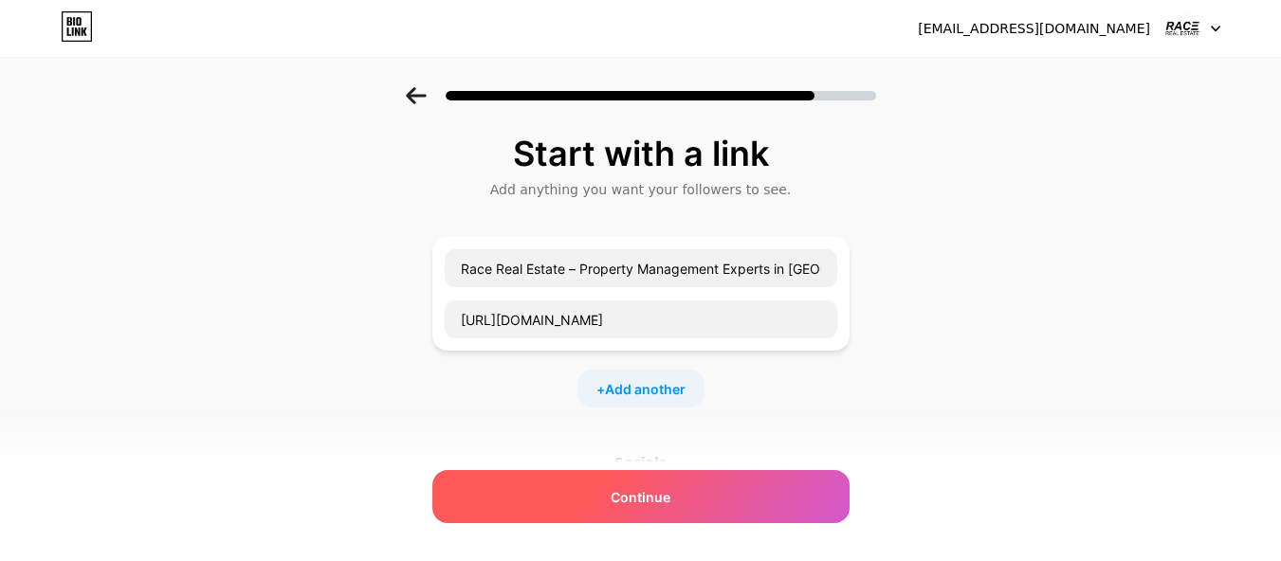
click at [651, 502] on span "Continue" at bounding box center [641, 497] width 60 height 20
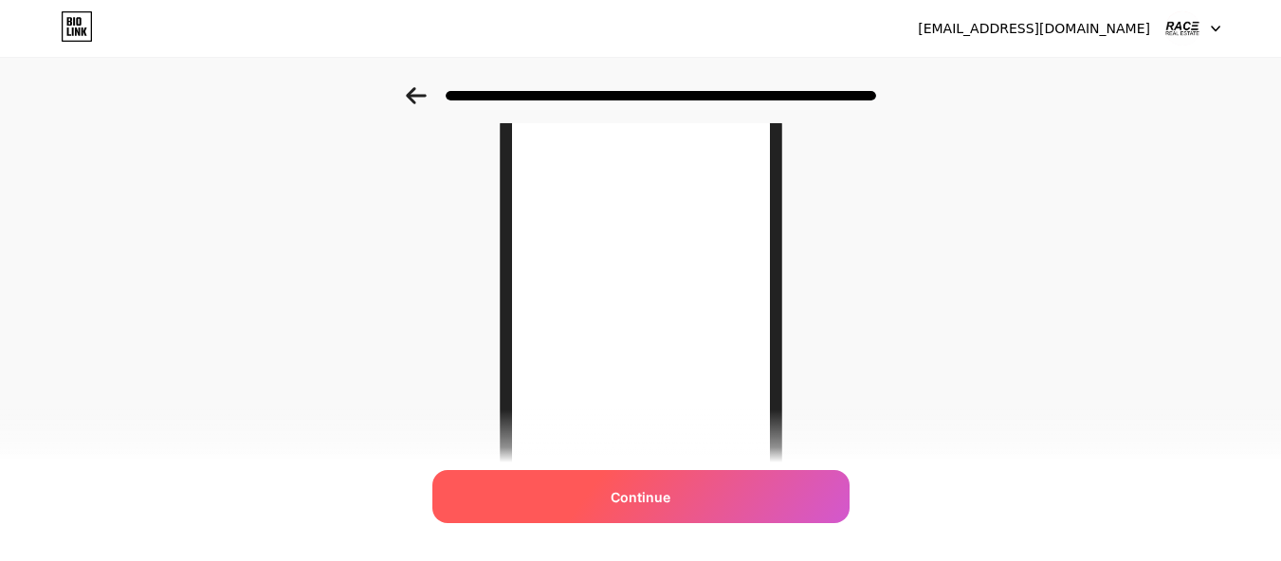
scroll to position [95, 0]
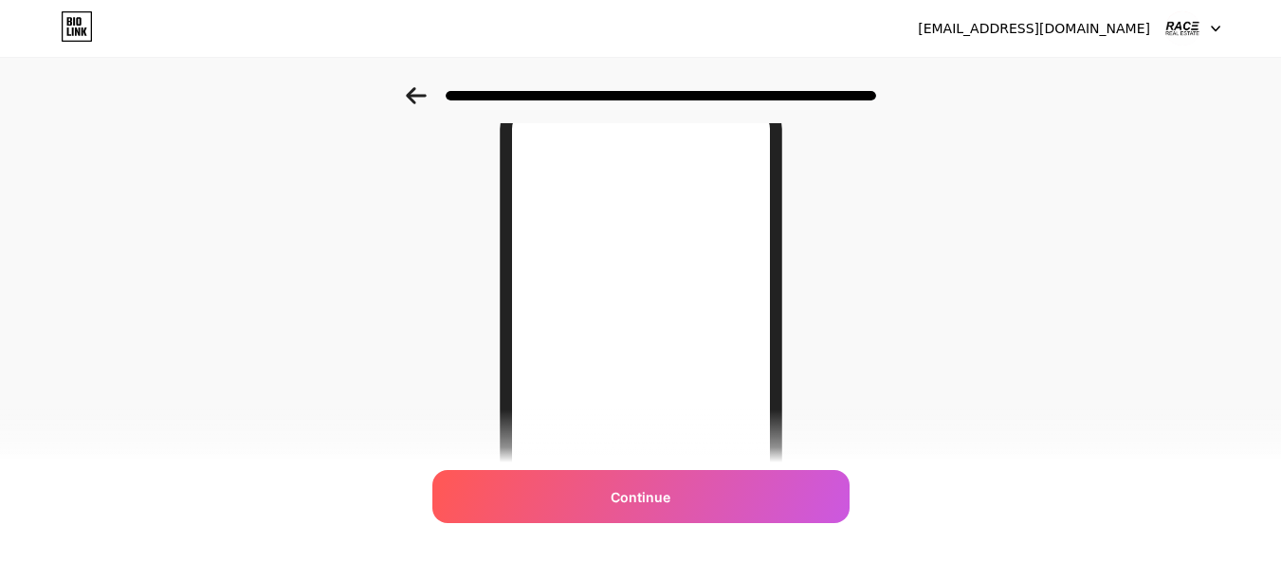
click at [90, 30] on icon at bounding box center [77, 26] width 32 height 30
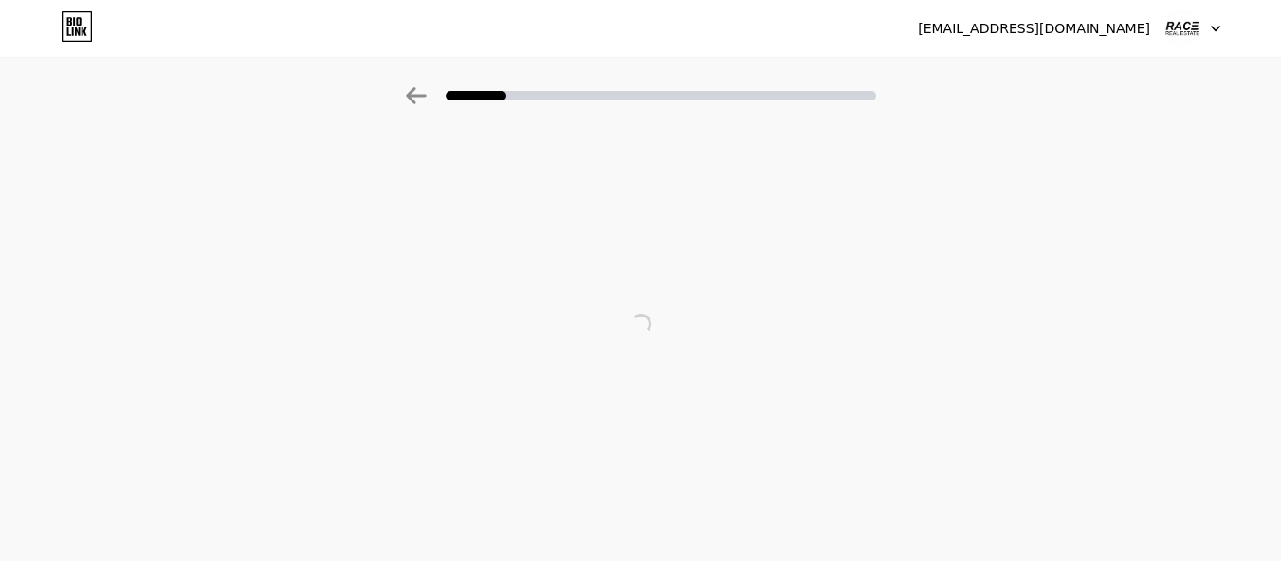
click at [1215, 19] on div at bounding box center [1192, 28] width 55 height 34
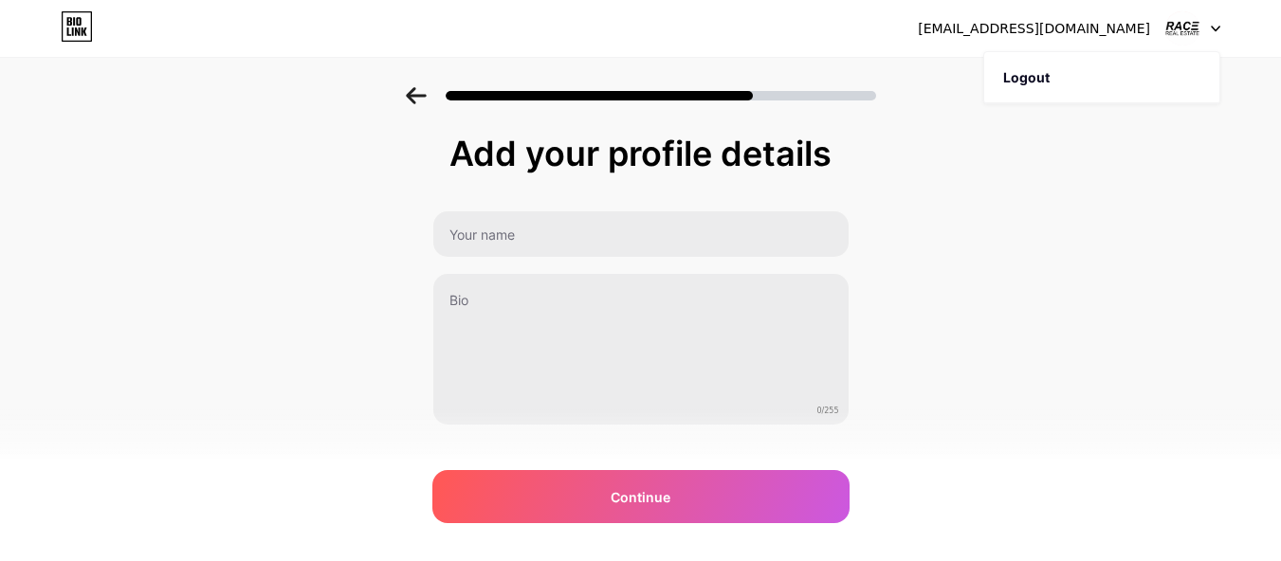
click at [424, 86] on div at bounding box center [640, 90] width 1281 height 66
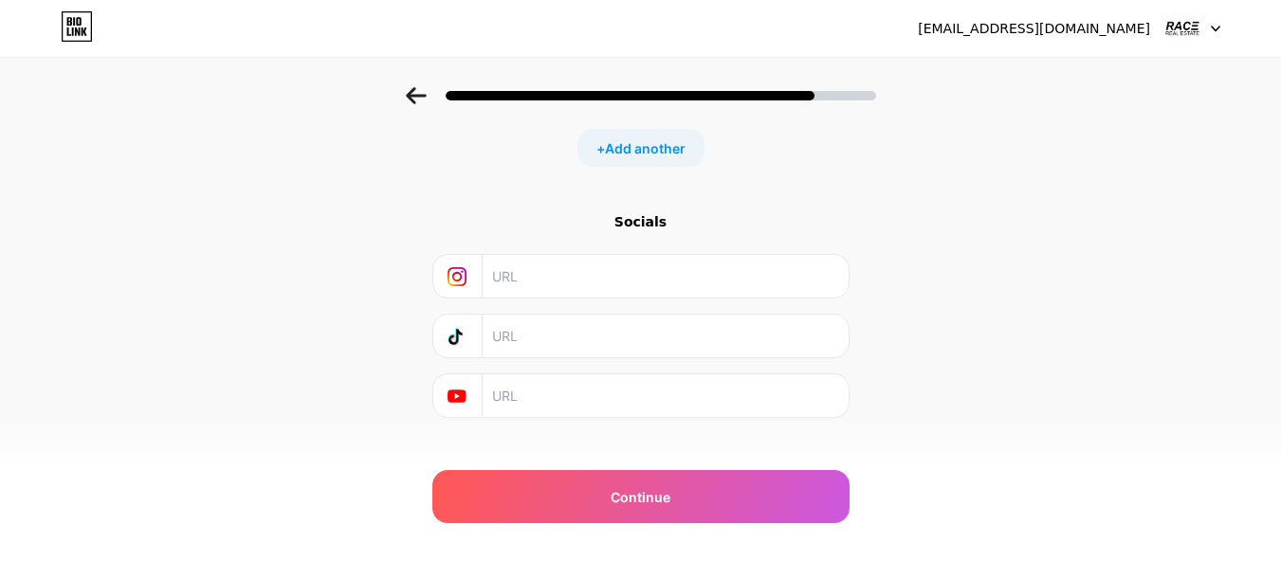
scroll to position [268, 0]
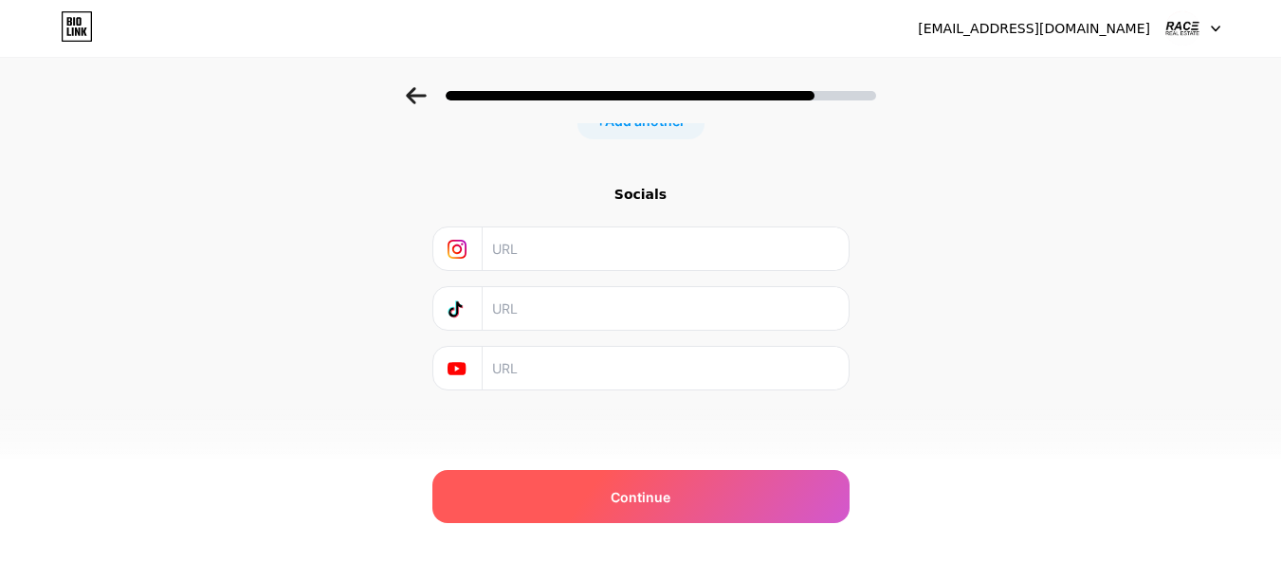
click at [672, 475] on div "Continue" at bounding box center [640, 496] width 417 height 53
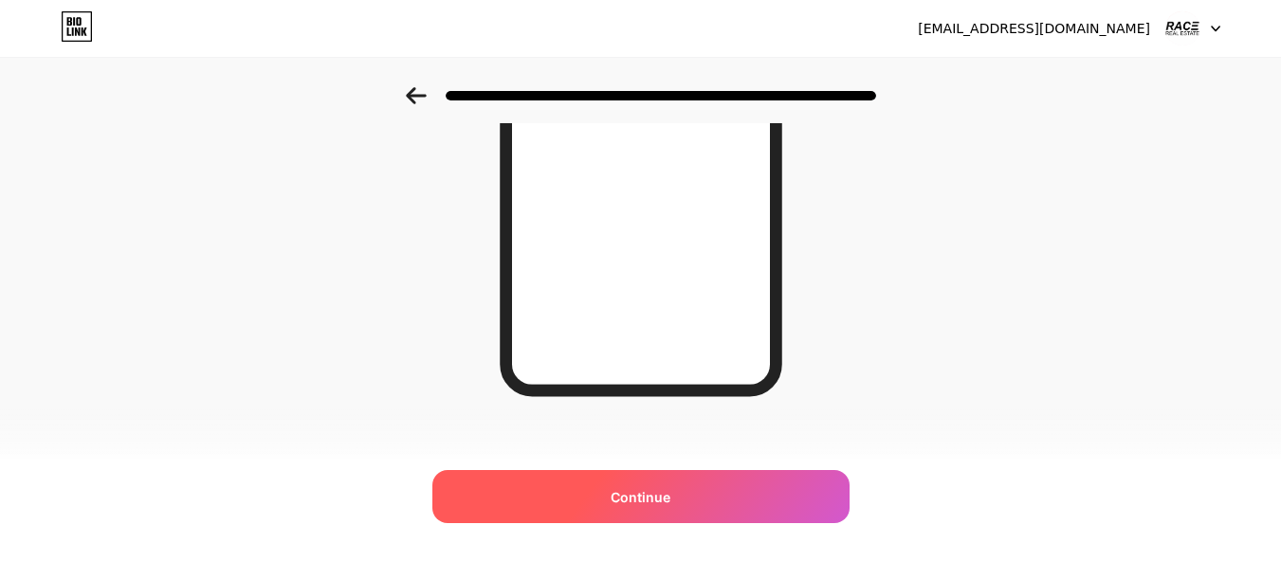
scroll to position [392, 0]
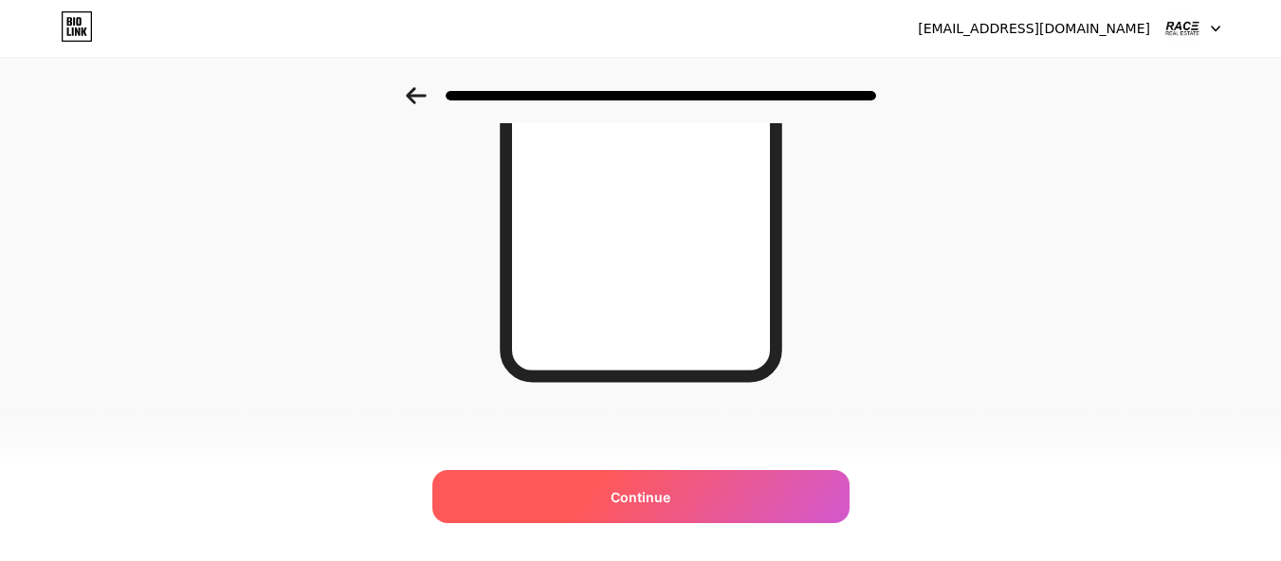
click at [651, 491] on span "Continue" at bounding box center [641, 497] width 60 height 20
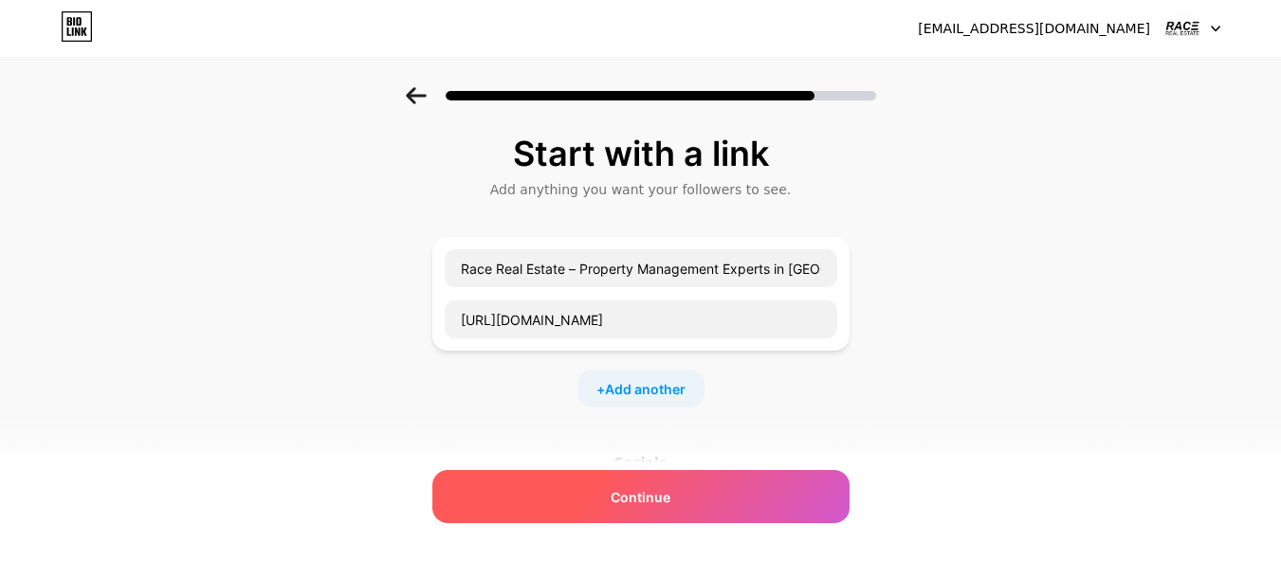
click at [703, 496] on div "Continue" at bounding box center [640, 496] width 417 height 53
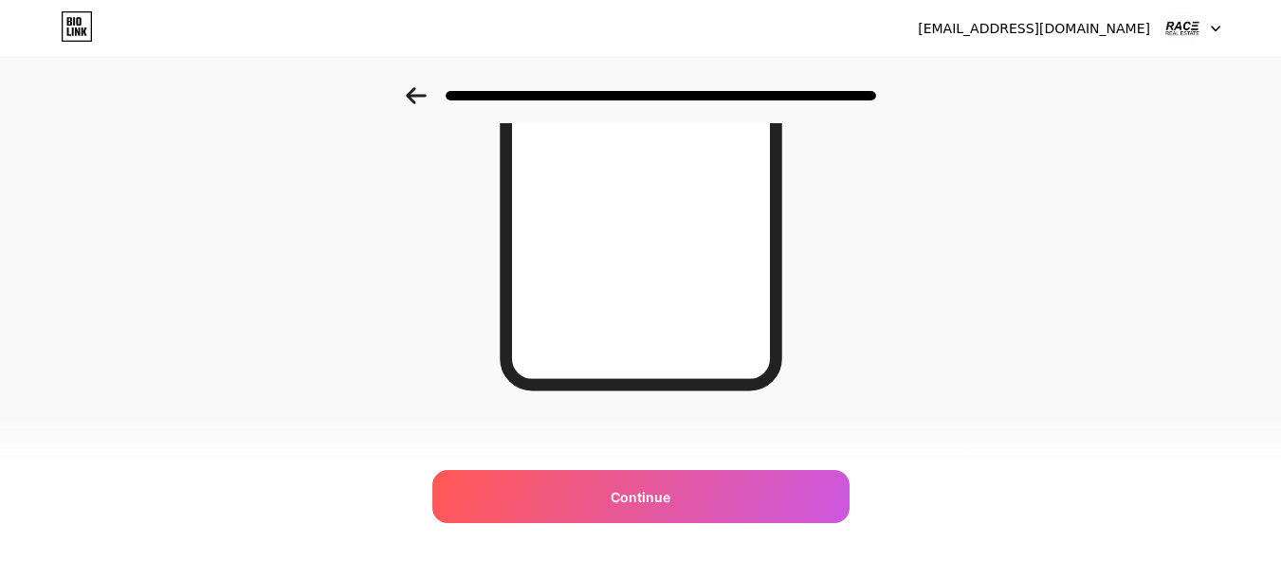
scroll to position [392, 0]
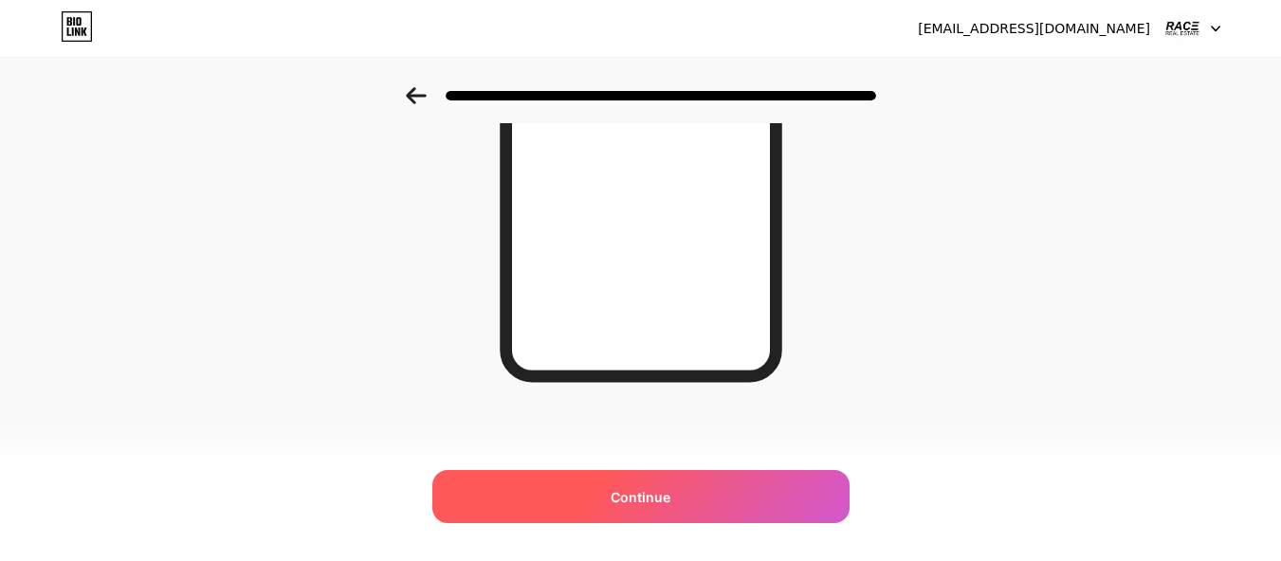
click at [644, 492] on span "Continue" at bounding box center [641, 497] width 60 height 20
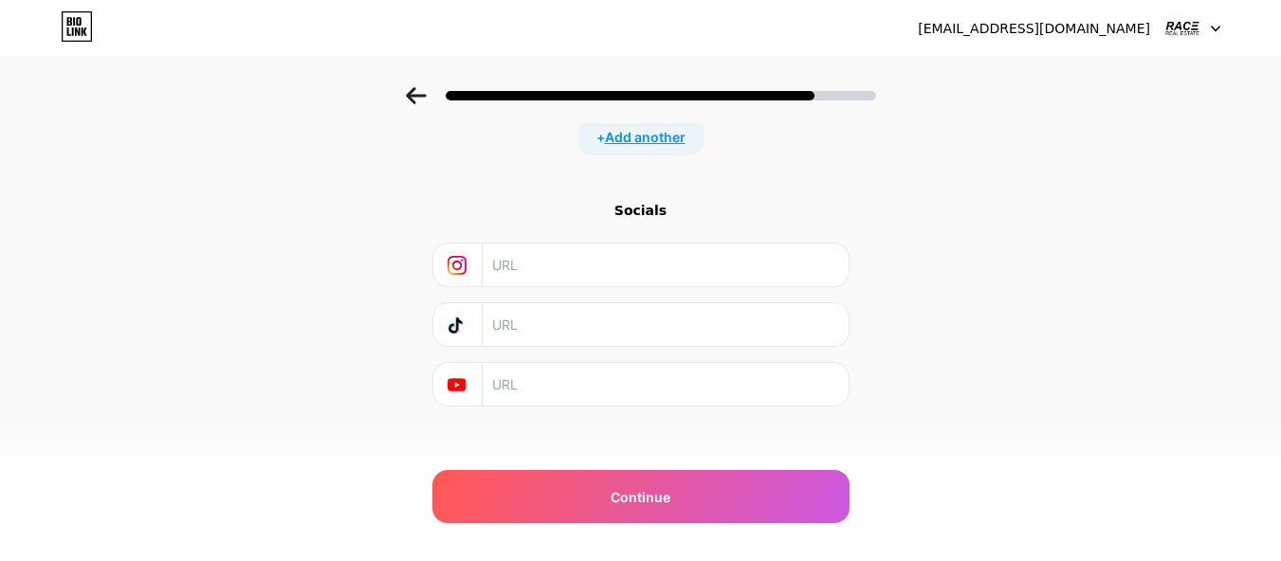
scroll to position [268, 0]
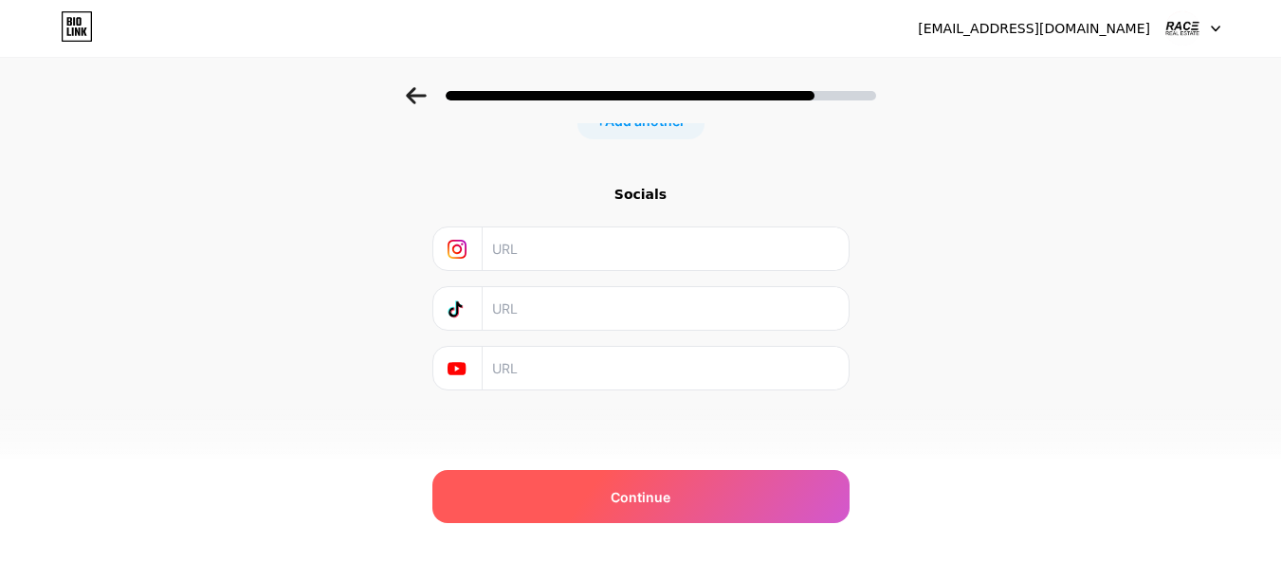
click at [643, 483] on div "Continue" at bounding box center [640, 496] width 417 height 53
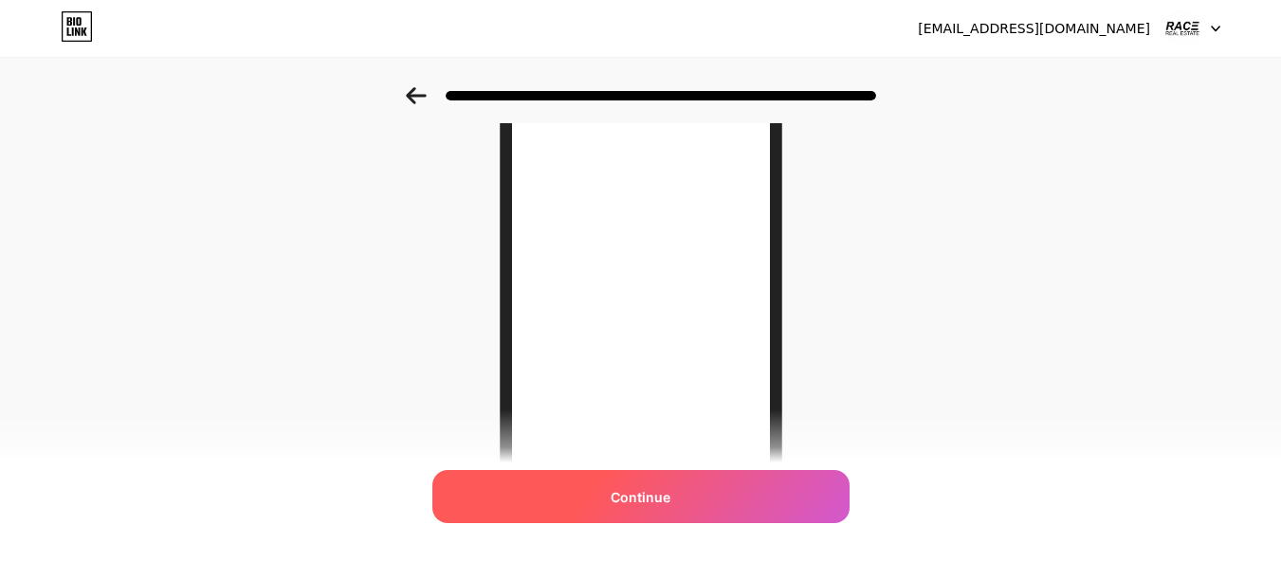
scroll to position [107, 0]
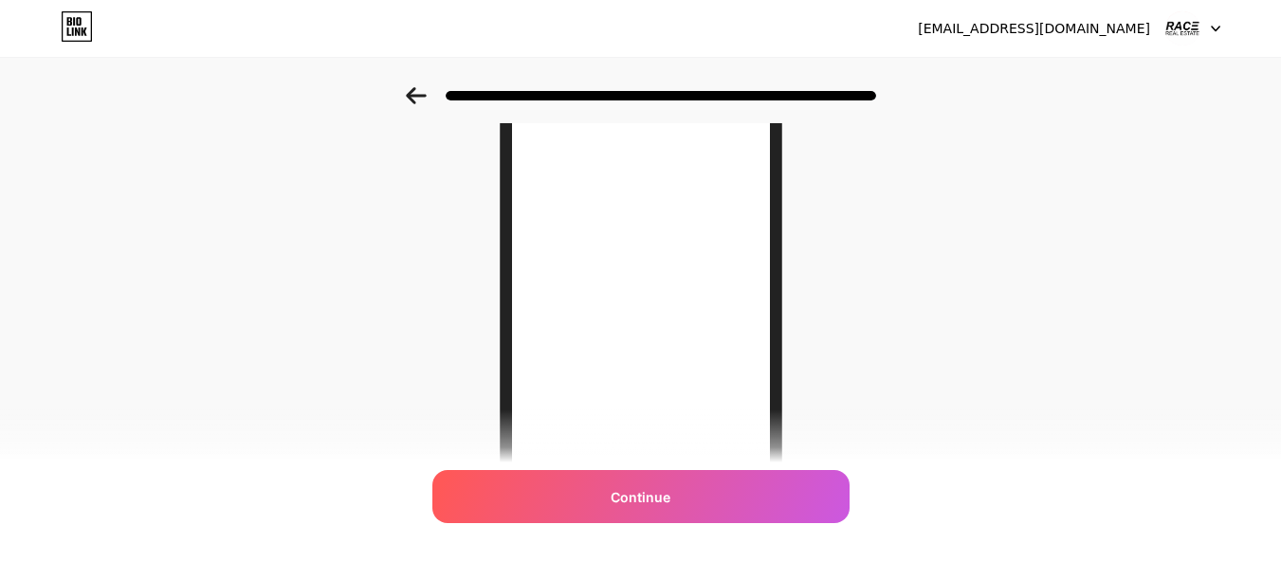
click at [1039, 86] on div at bounding box center [640, 90] width 1281 height 66
click at [954, 365] on div "Looking Good! Continue" at bounding box center [640, 293] width 1281 height 790
